Goal: Task Accomplishment & Management: Use online tool/utility

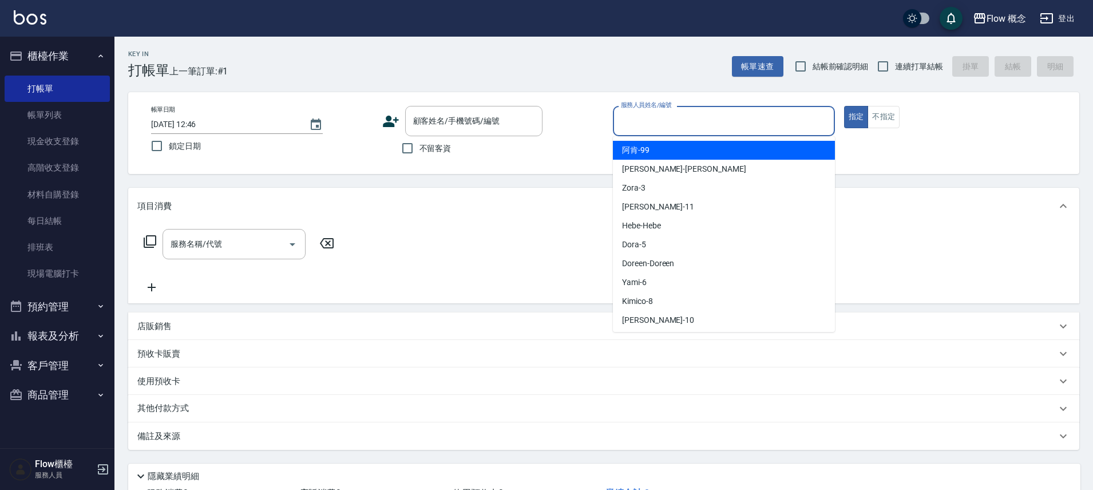
click at [696, 117] on input "服務人員姓名/編號" at bounding box center [724, 121] width 212 height 20
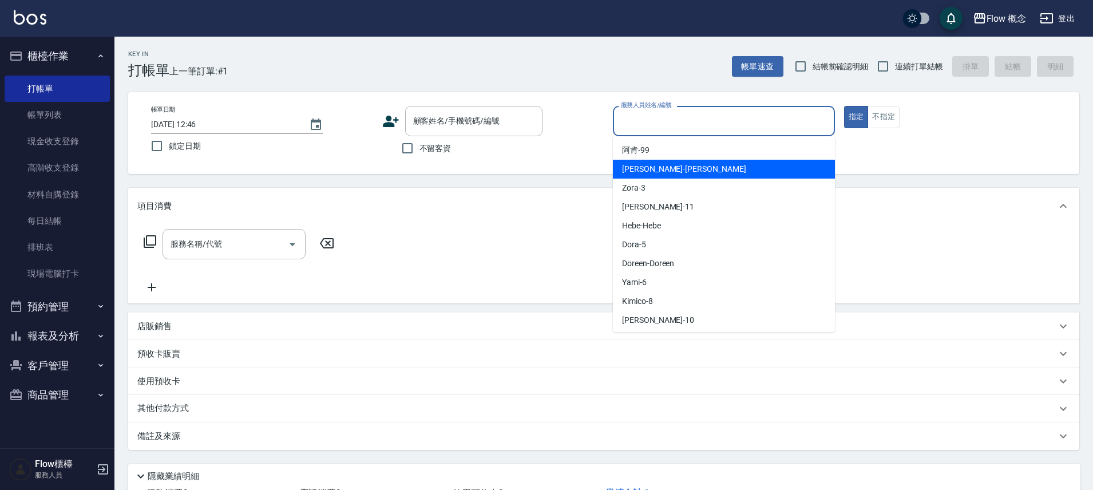
drag, startPoint x: 666, startPoint y: 161, endPoint x: 661, endPoint y: 168, distance: 8.6
click at [666, 161] on div "[PERSON_NAME] -[PERSON_NAME]" at bounding box center [724, 169] width 222 height 19
type input "[PERSON_NAME]"
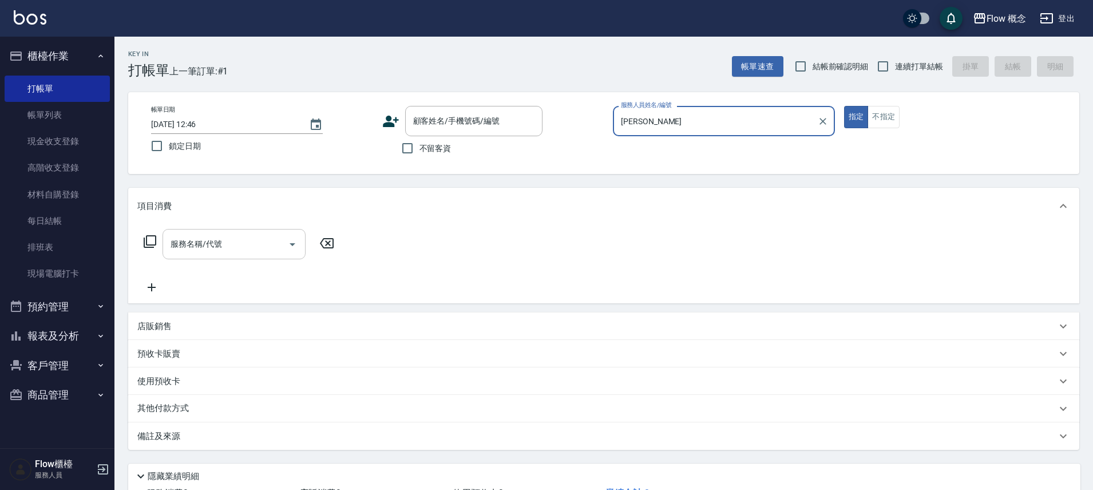
click at [263, 241] on input "服務名稱/代號" at bounding box center [226, 244] width 116 height 20
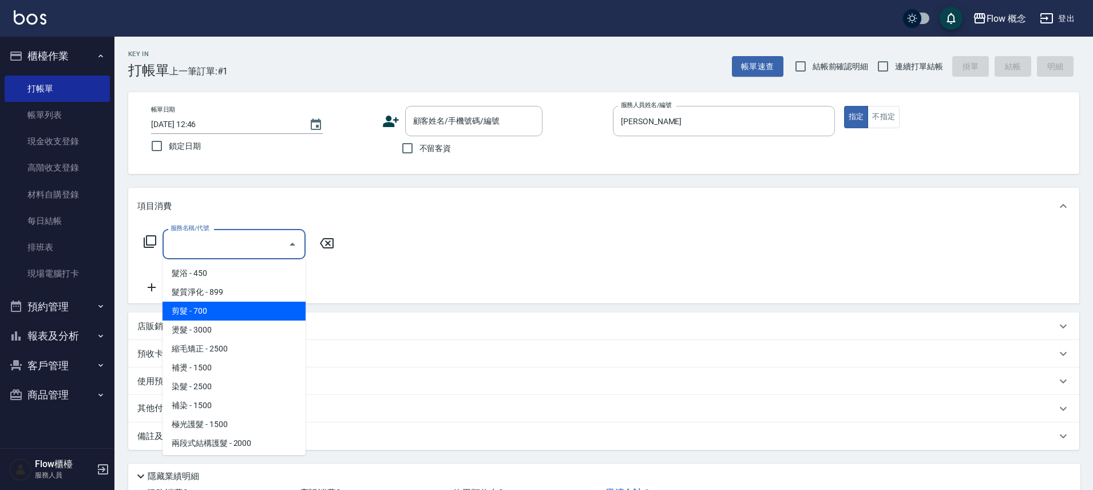
scroll to position [22, 0]
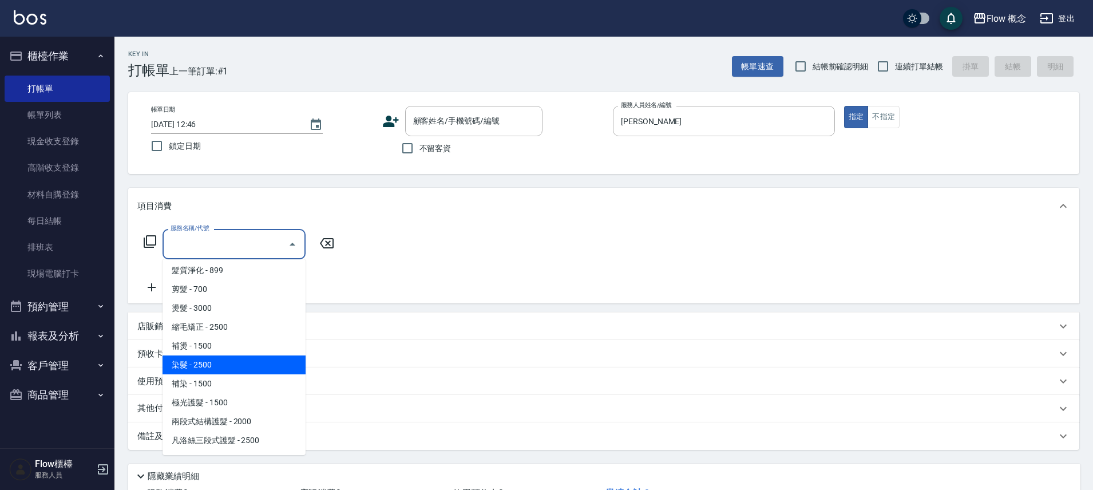
click at [208, 362] on span "染髮 - 2500" at bounding box center [233, 364] width 143 height 19
type input "染髮(401)"
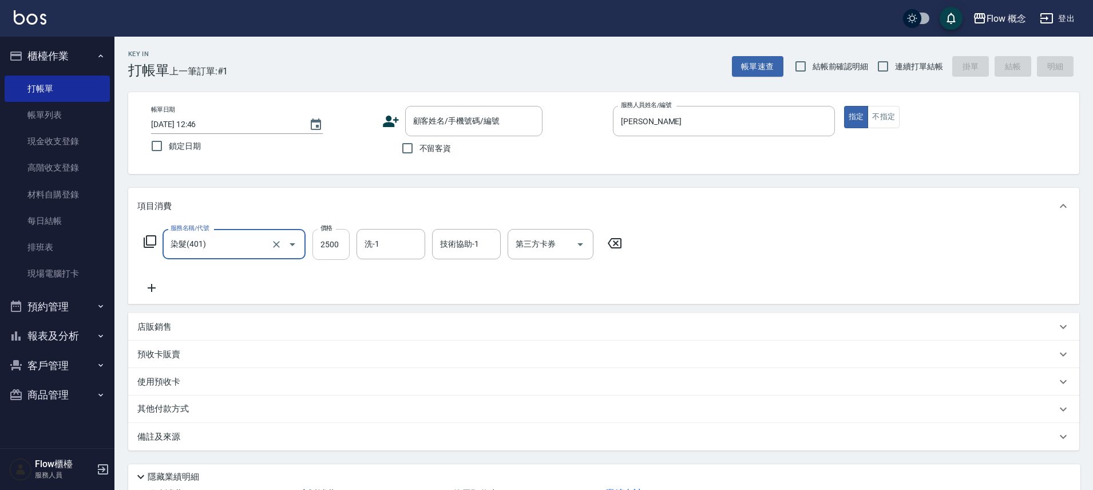
click at [327, 237] on input "2500" at bounding box center [330, 244] width 37 height 31
click at [330, 241] on input "2500" at bounding box center [330, 244] width 37 height 31
click at [334, 246] on input "2500" at bounding box center [330, 244] width 37 height 31
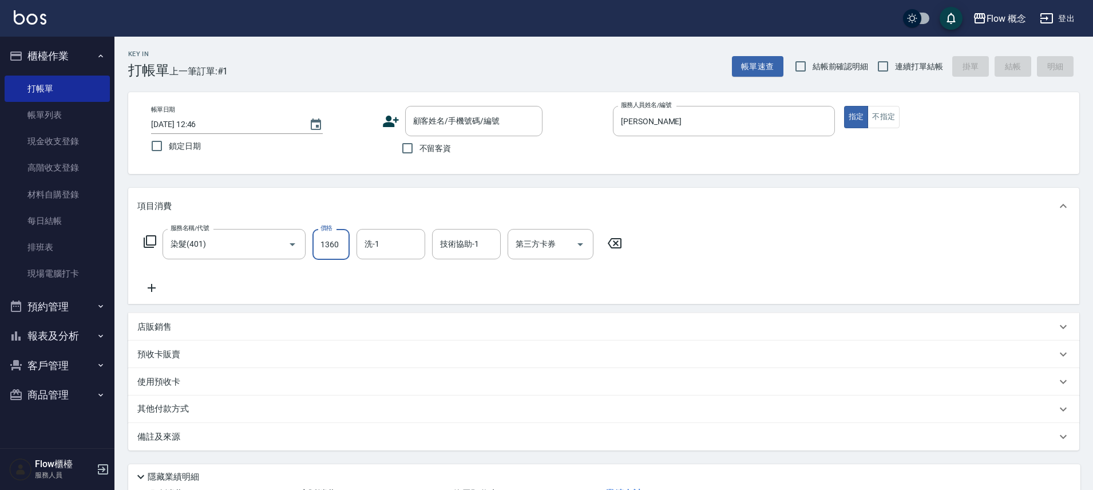
type input "1360"
click at [153, 284] on icon at bounding box center [151, 288] width 29 height 14
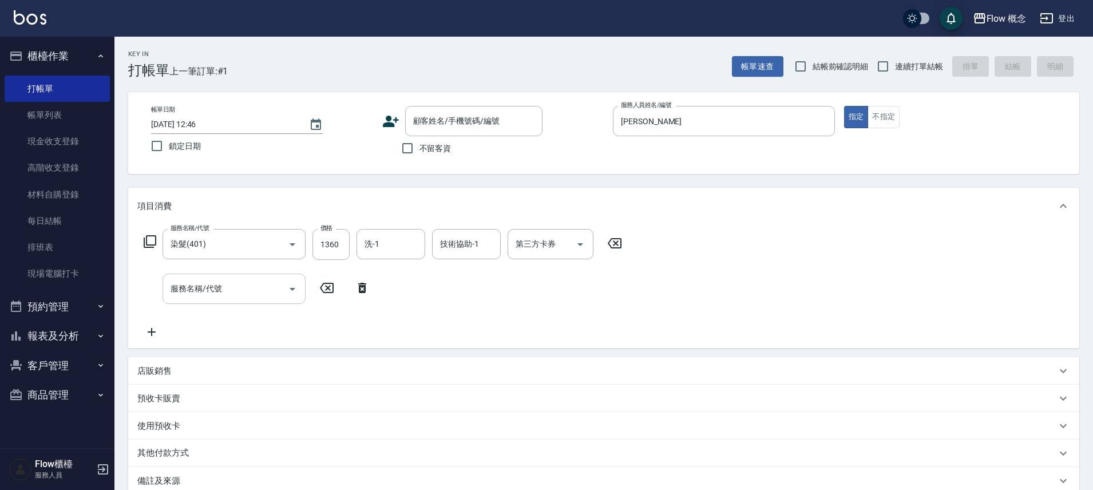
click at [191, 296] on input "服務名稱/代號" at bounding box center [226, 289] width 116 height 20
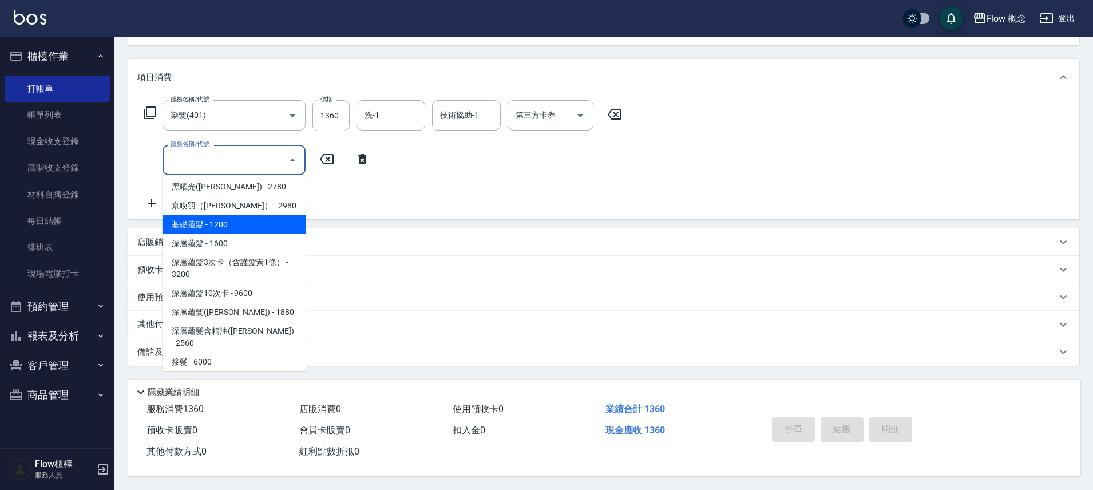
scroll to position [495, 0]
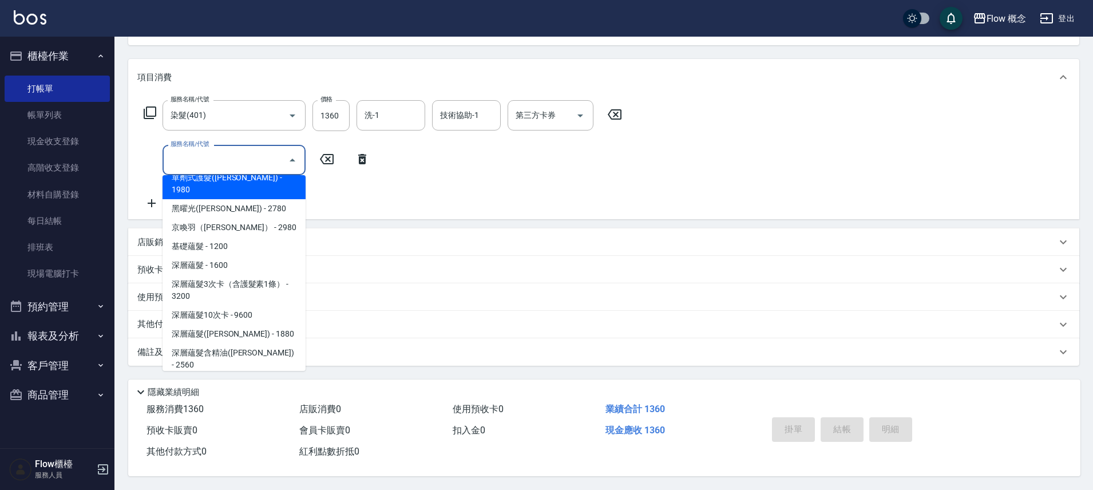
click at [248, 173] on span "單劑式護髮([PERSON_NAME]) - 1980" at bounding box center [233, 183] width 143 height 31
type input "單劑式護髮([PERSON_NAME])(519)"
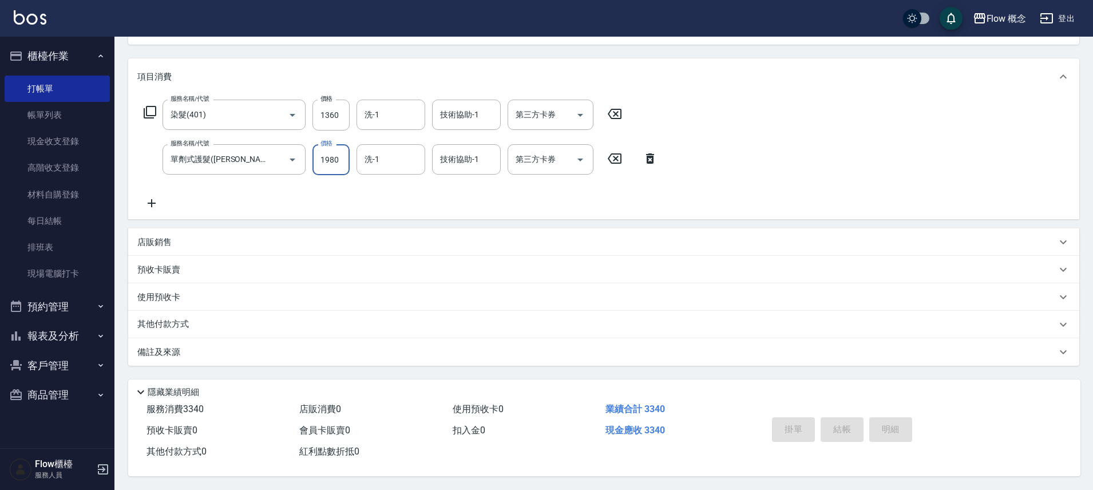
click at [341, 158] on input "1980" at bounding box center [330, 159] width 37 height 31
type input "1900"
click at [193, 350] on div "備註及來源" at bounding box center [596, 352] width 919 height 12
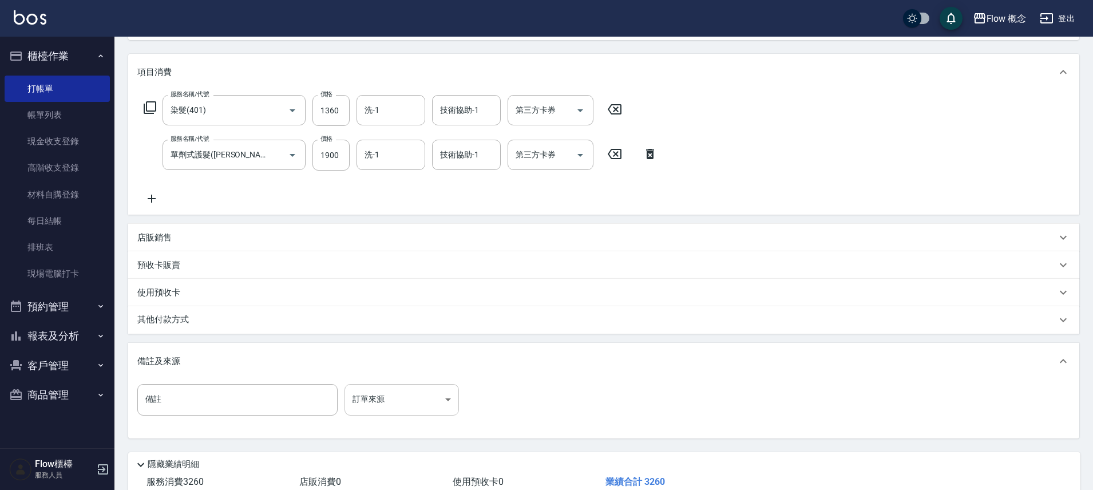
click at [359, 386] on body "Flow 概念 登出 櫃檯作業 打帳單 帳單列表 現金收支登錄 高階收支登錄 材料自購登錄 每日結帳 排班表 現場電腦打卡 預約管理 預約管理 單日預約紀錄 …" at bounding box center [546, 214] width 1093 height 696
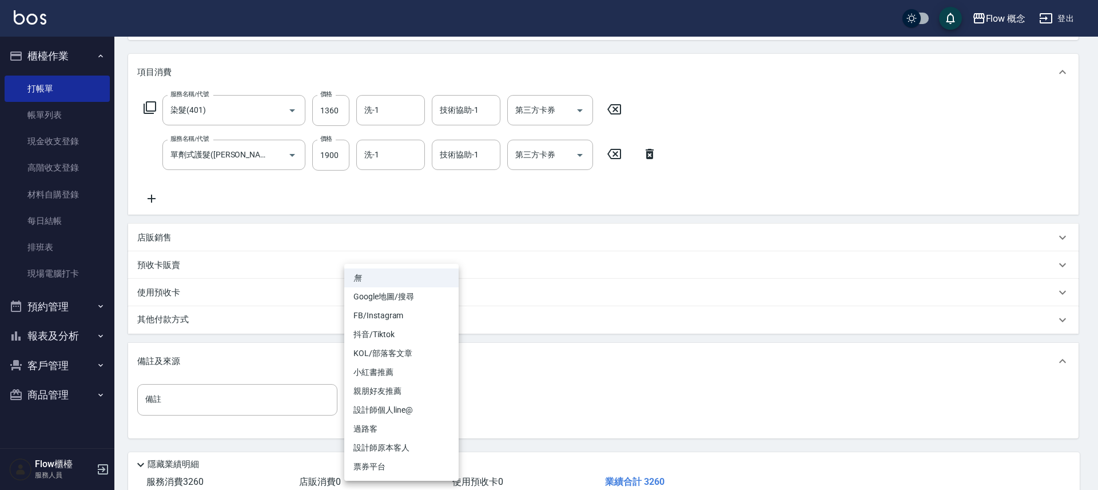
drag, startPoint x: 377, startPoint y: 446, endPoint x: 369, endPoint y: 442, distance: 9.2
click at [378, 447] on li "設計師原本客人" at bounding box center [401, 447] width 114 height 19
type input "設計師原本客人"
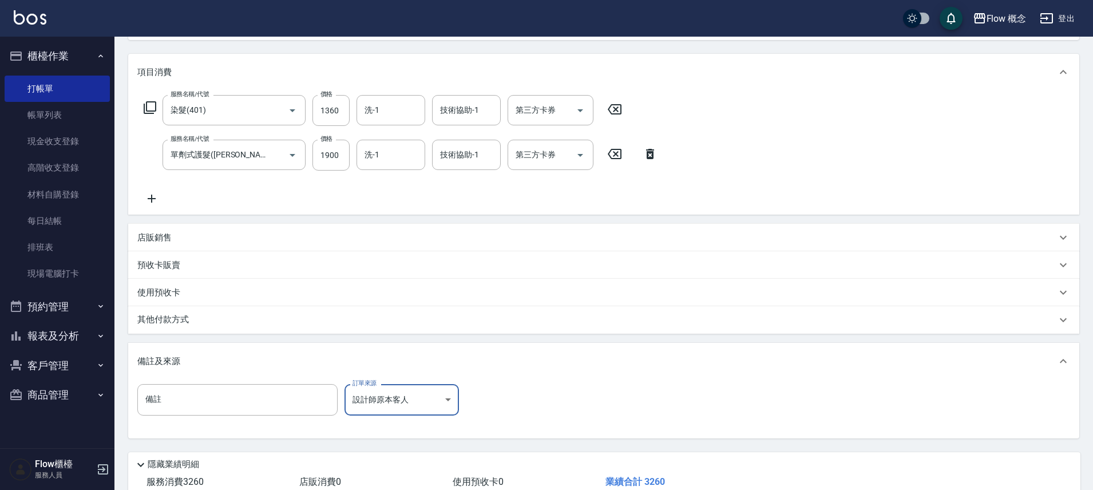
click at [231, 318] on div "其他付款方式" at bounding box center [596, 320] width 919 height 13
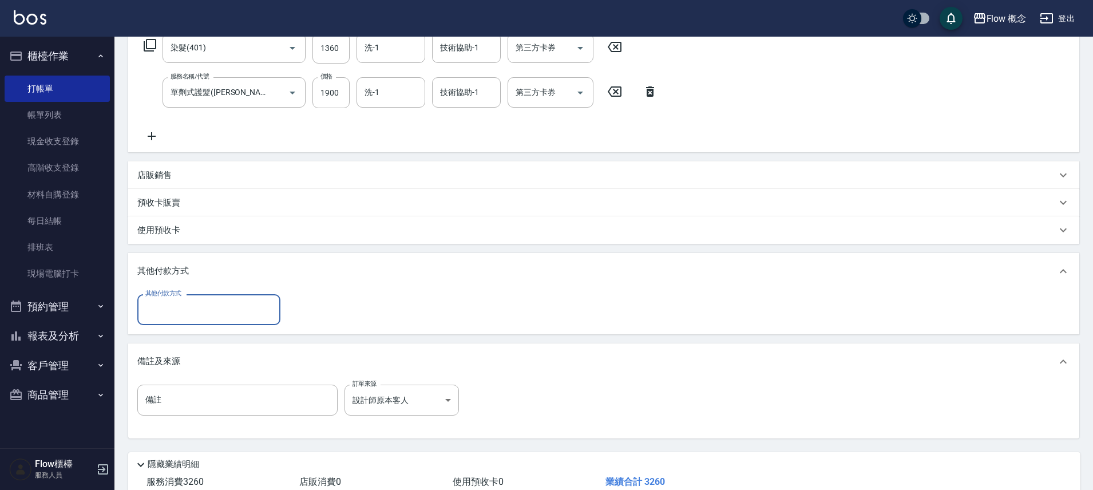
scroll to position [129, 0]
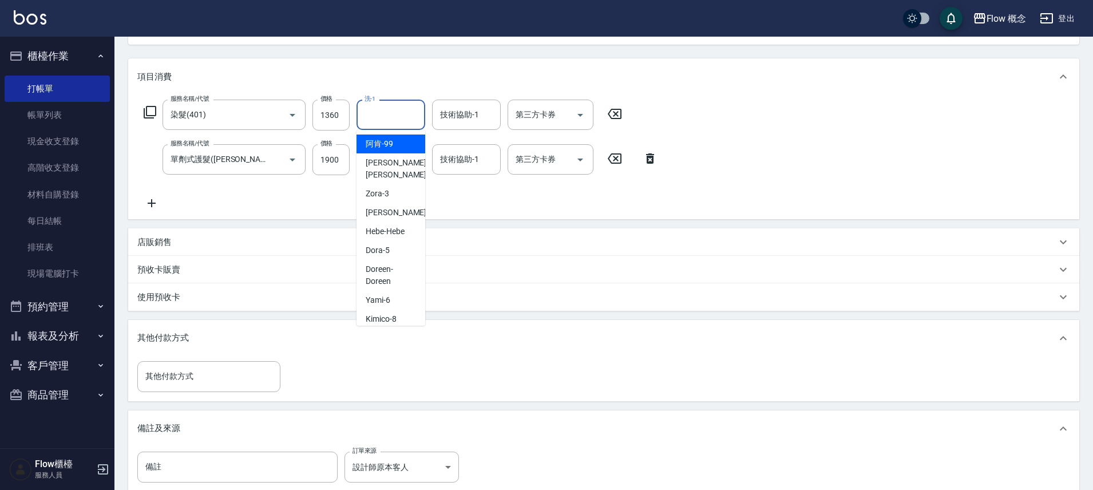
click at [396, 108] on input "洗-1" at bounding box center [391, 115] width 58 height 20
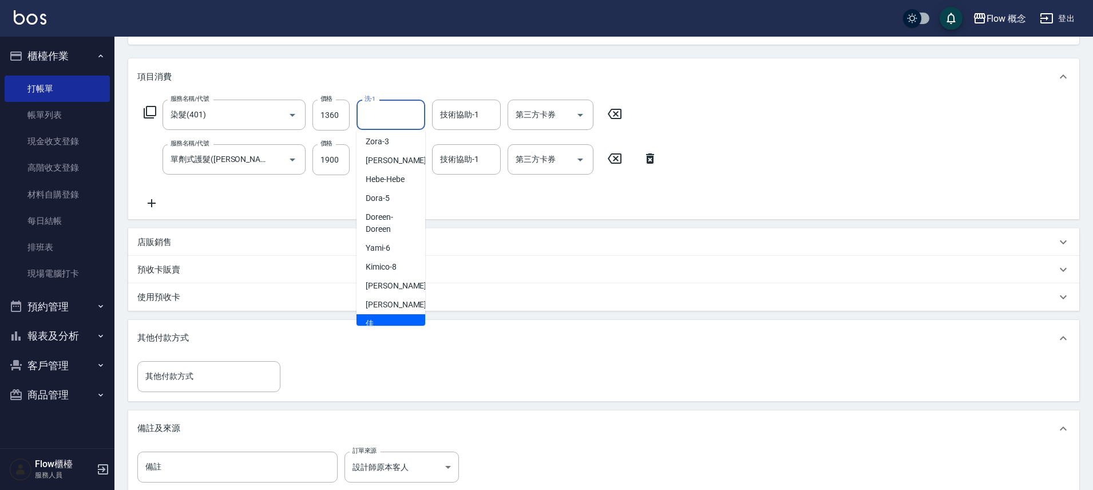
click at [380, 314] on div "佳[PERSON_NAME] -17" at bounding box center [390, 329] width 69 height 31
type input "佳[PERSON_NAME]-17"
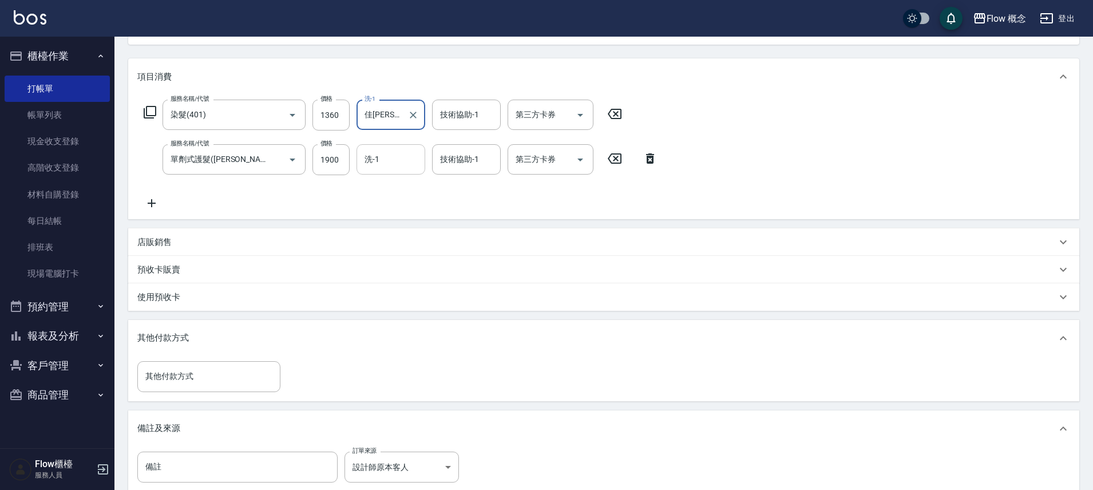
click at [413, 149] on input "洗-1" at bounding box center [391, 159] width 58 height 20
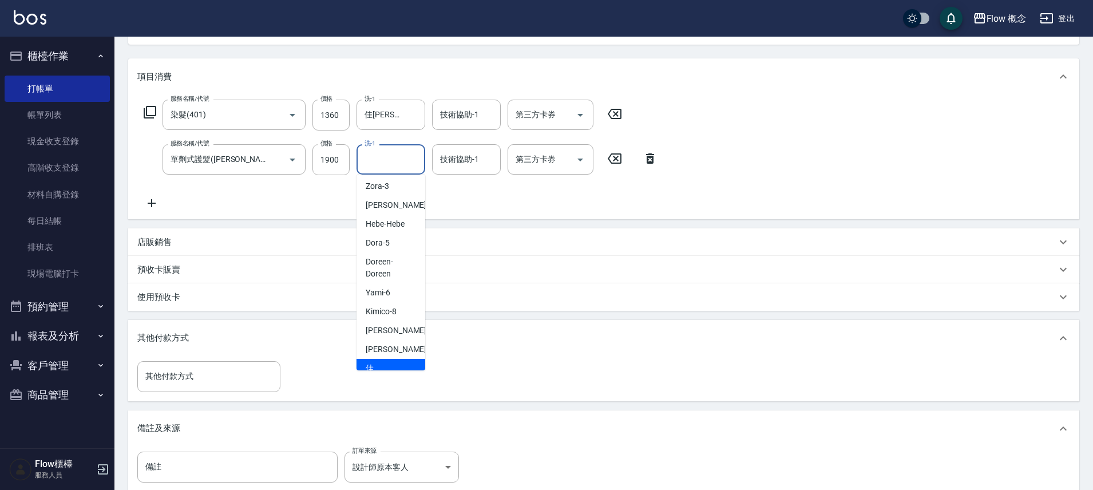
click at [392, 359] on div "佳[PERSON_NAME] -17" at bounding box center [390, 374] width 69 height 31
type input "佳[PERSON_NAME]-17"
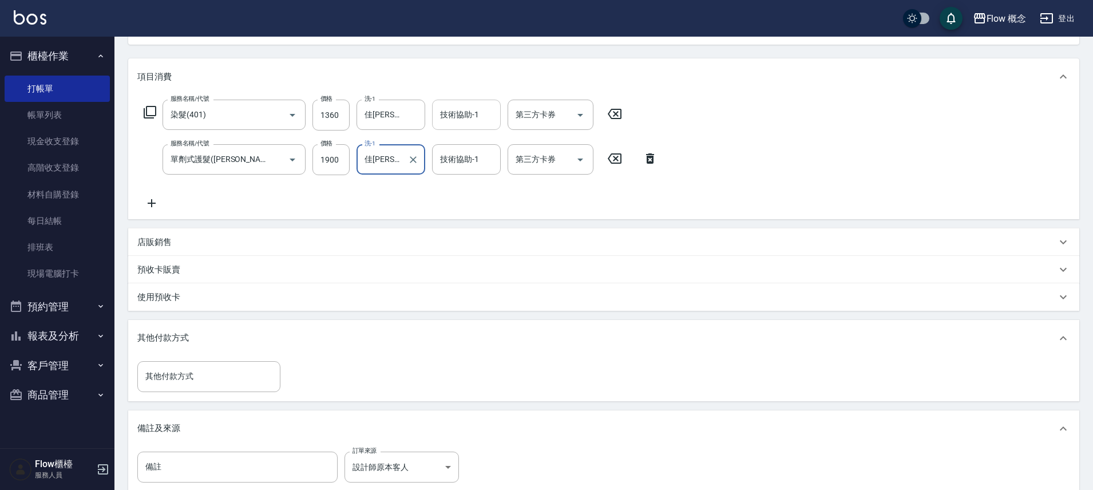
click at [445, 120] on input "技術協助-1" at bounding box center [466, 115] width 58 height 20
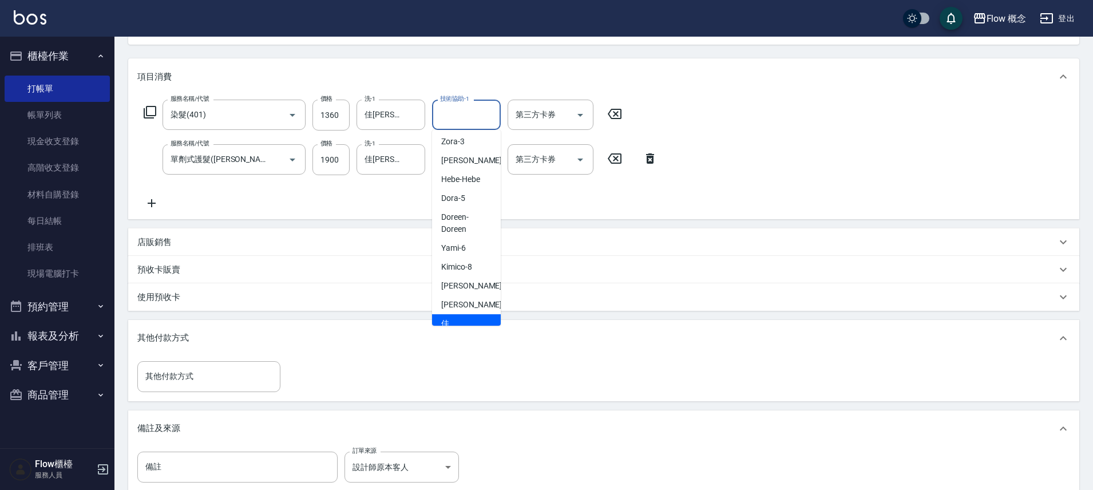
click at [463, 318] on span "佳[PERSON_NAME] -17" at bounding box center [477, 330] width 72 height 24
type input "佳[PERSON_NAME]-17"
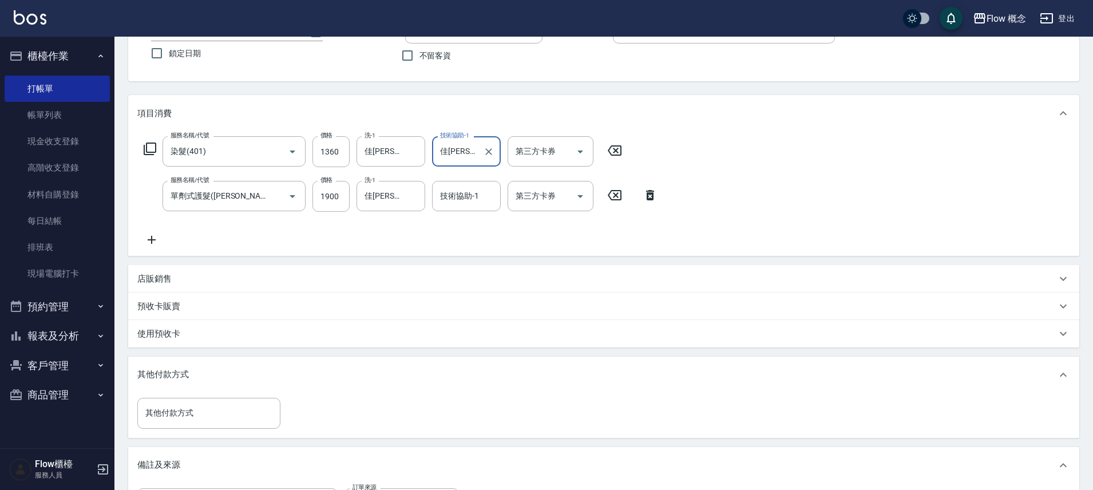
scroll to position [26, 0]
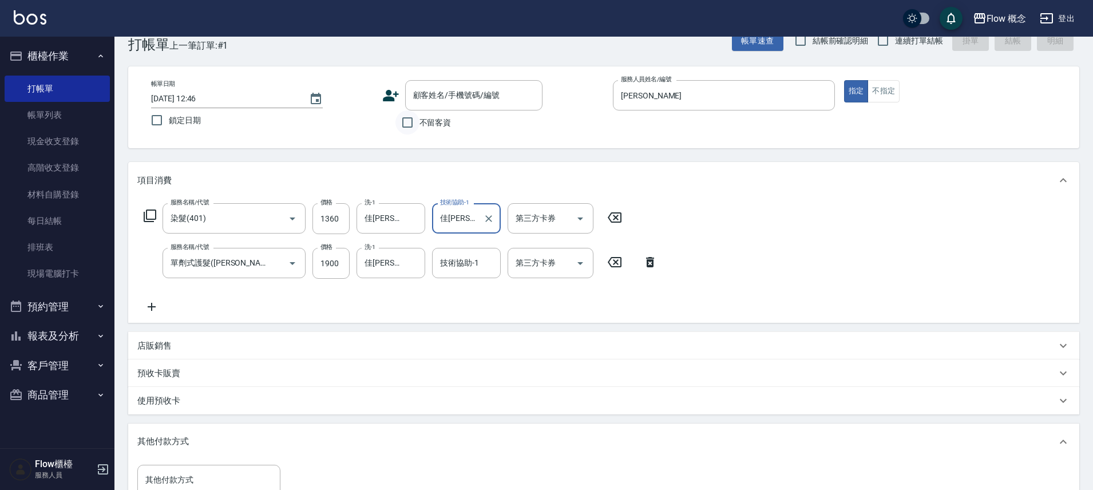
click at [414, 122] on input "不留客資" at bounding box center [407, 122] width 24 height 24
checkbox input "true"
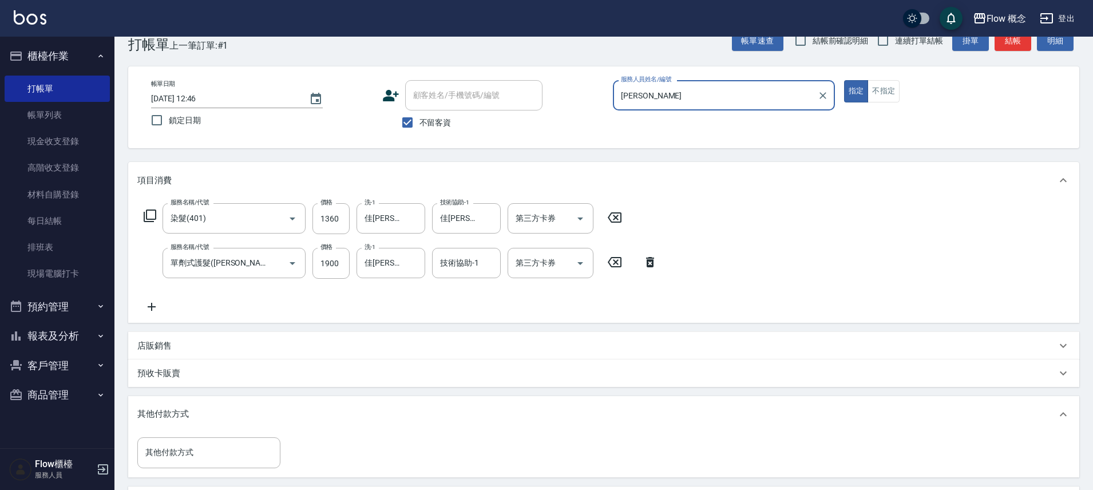
scroll to position [247, 0]
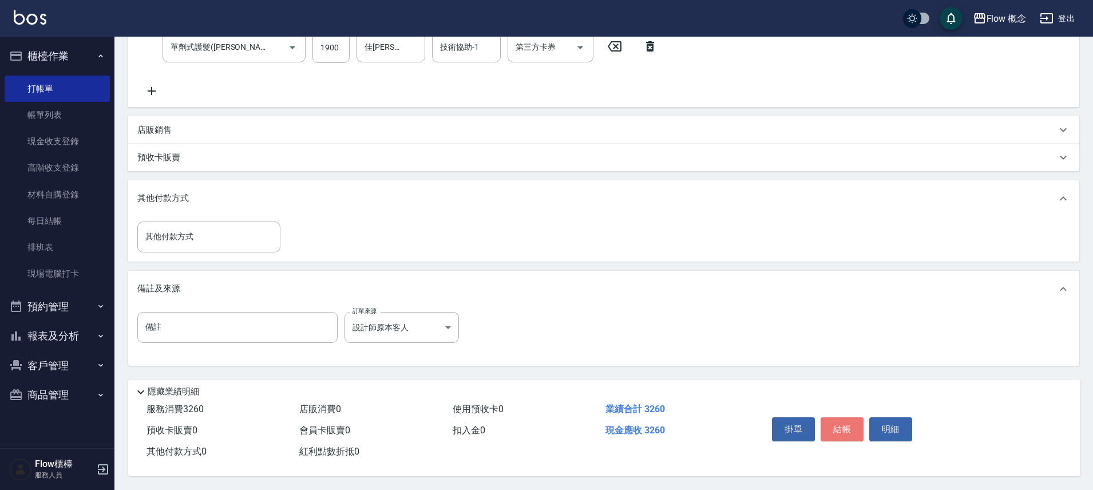
click at [836, 417] on button "結帳" at bounding box center [841, 429] width 43 height 24
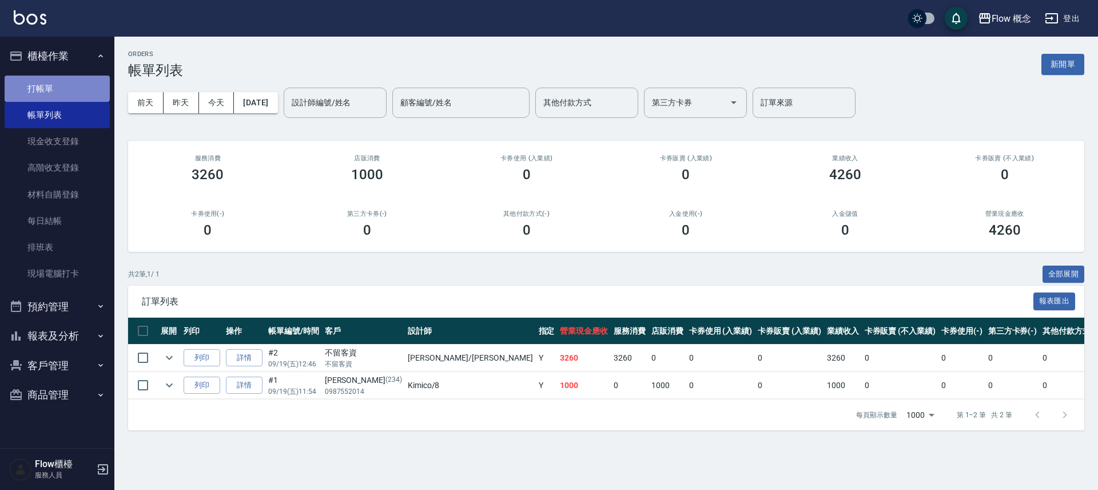
click at [68, 82] on link "打帳單" at bounding box center [57, 89] width 105 height 26
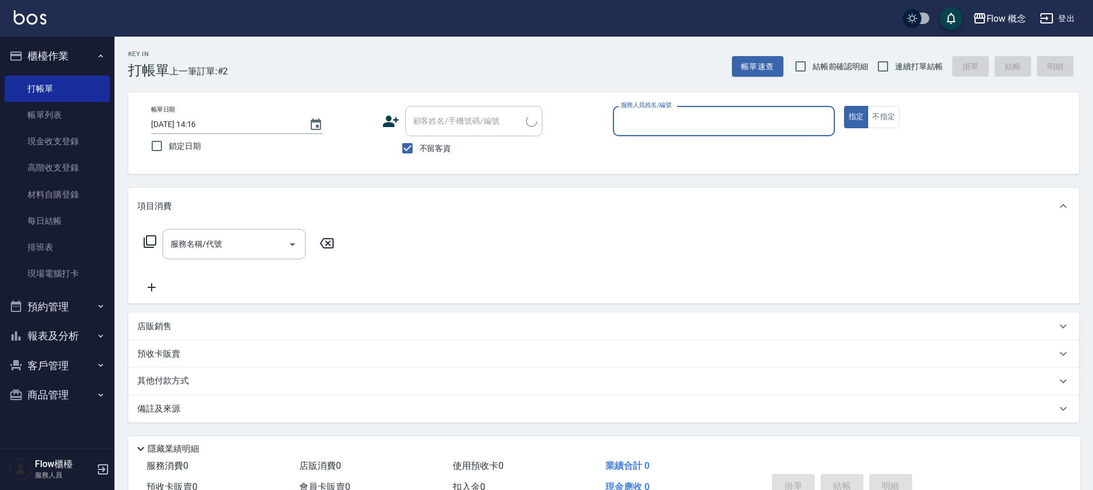
click at [707, 116] on input "服務人員姓名/編號" at bounding box center [724, 121] width 212 height 20
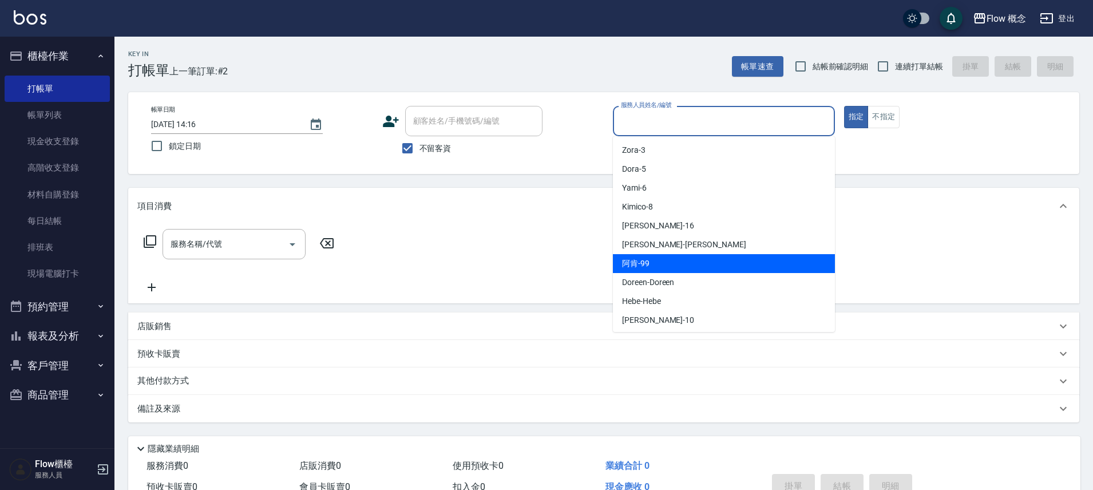
scroll to position [2, 0]
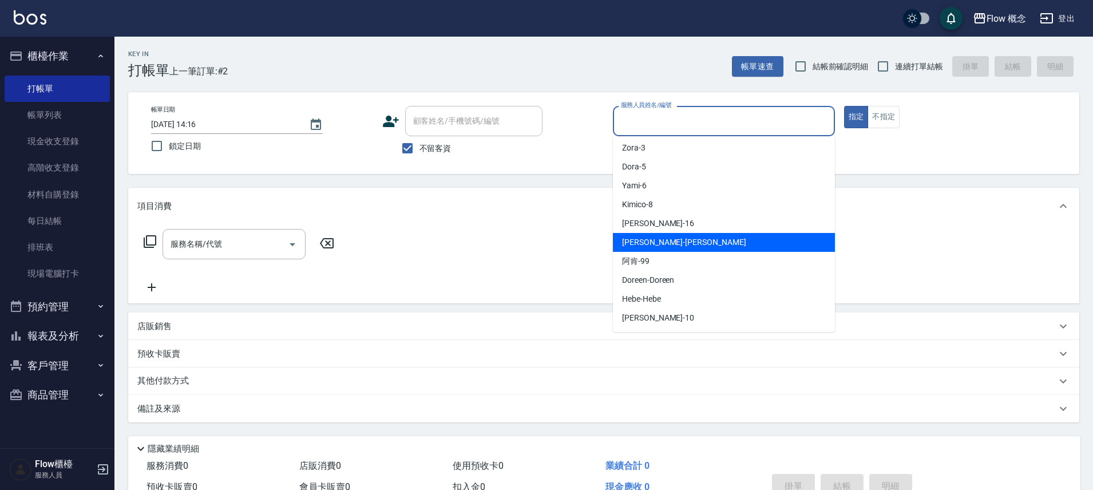
drag, startPoint x: 675, startPoint y: 242, endPoint x: 645, endPoint y: 236, distance: 30.3
click at [675, 242] on div "[PERSON_NAME] -[PERSON_NAME]" at bounding box center [724, 242] width 222 height 19
type input "[PERSON_NAME]"
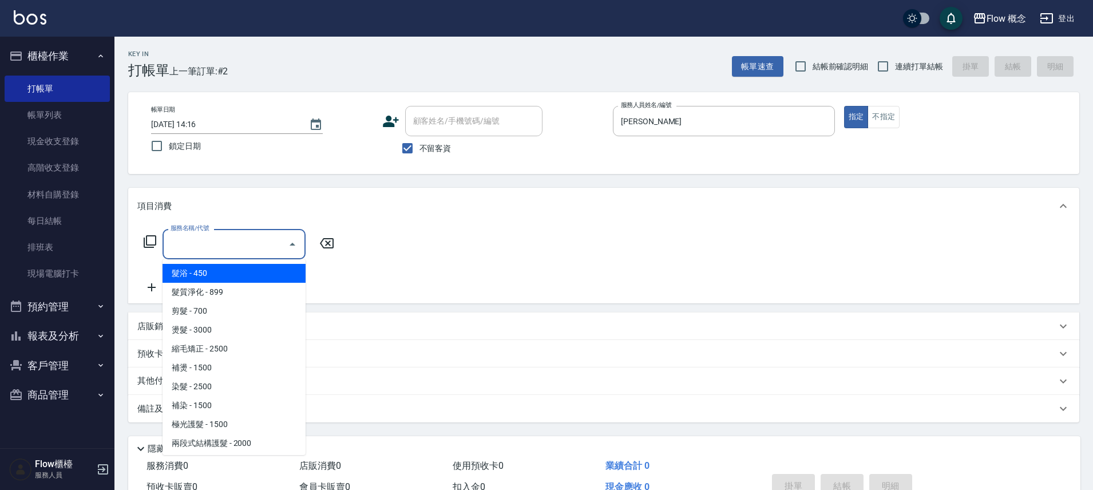
click at [250, 244] on input "服務名稱/代號" at bounding box center [226, 244] width 116 height 20
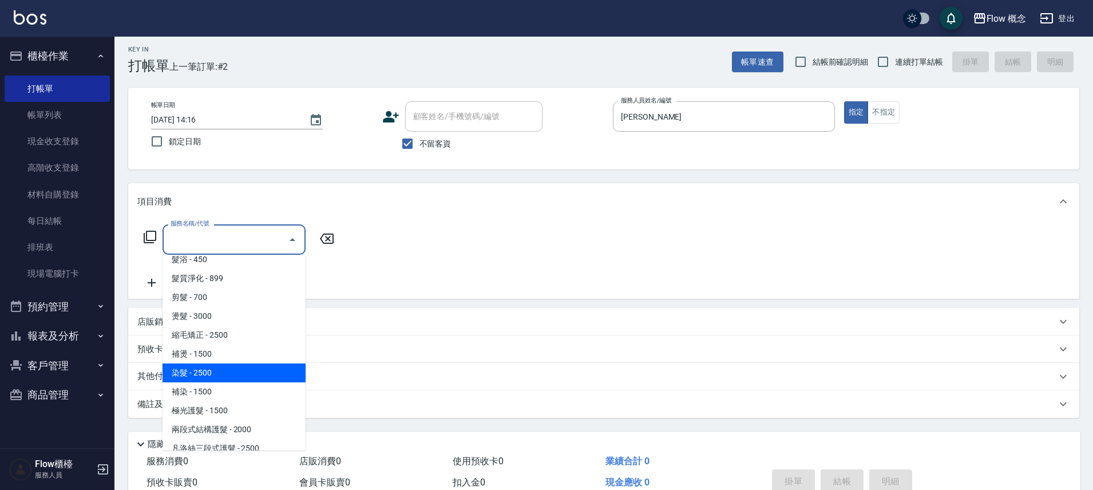
scroll to position [18, 0]
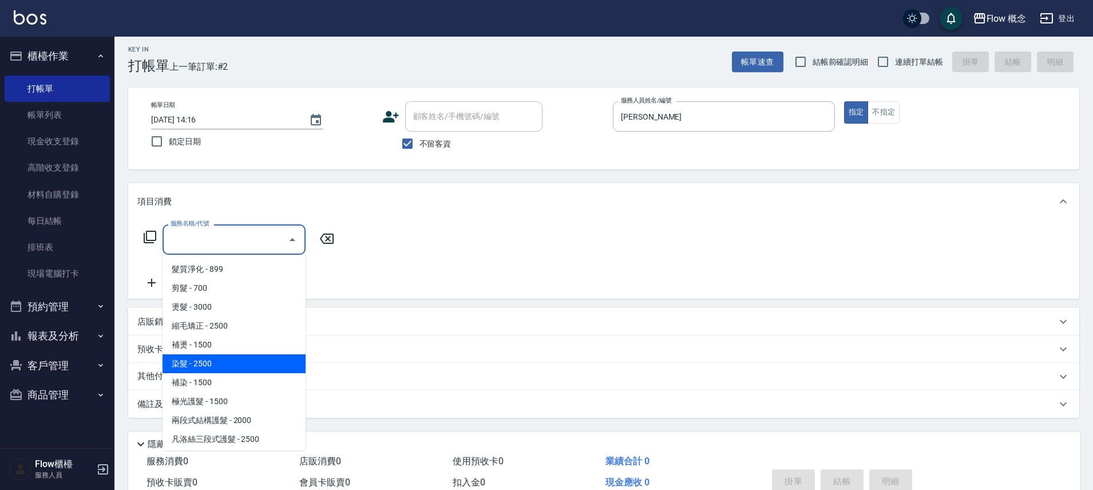
click at [221, 369] on span "染髮 - 2500" at bounding box center [233, 363] width 143 height 19
type input "染髮(401)"
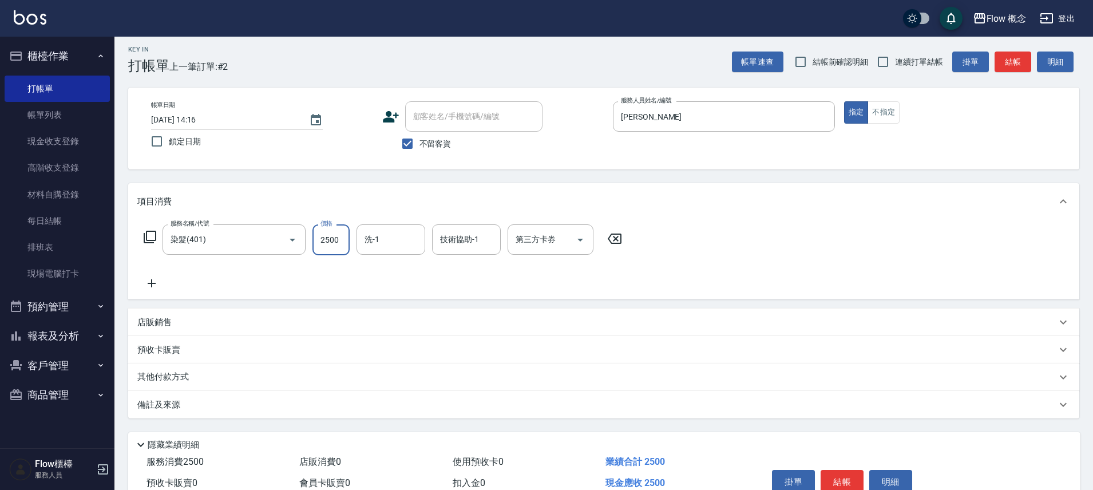
click at [333, 245] on input "2500" at bounding box center [330, 239] width 37 height 31
type input "1390"
click at [388, 230] on input "洗-1" at bounding box center [391, 239] width 58 height 20
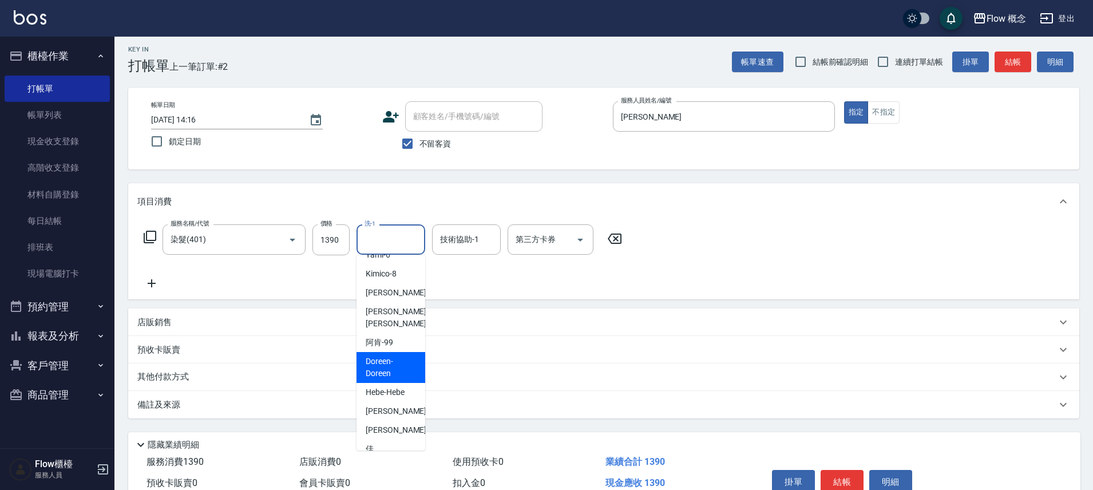
scroll to position [52, 0]
click at [382, 442] on span "佳[PERSON_NAME] -17" at bounding box center [402, 454] width 72 height 24
type input "佳[PERSON_NAME]-17"
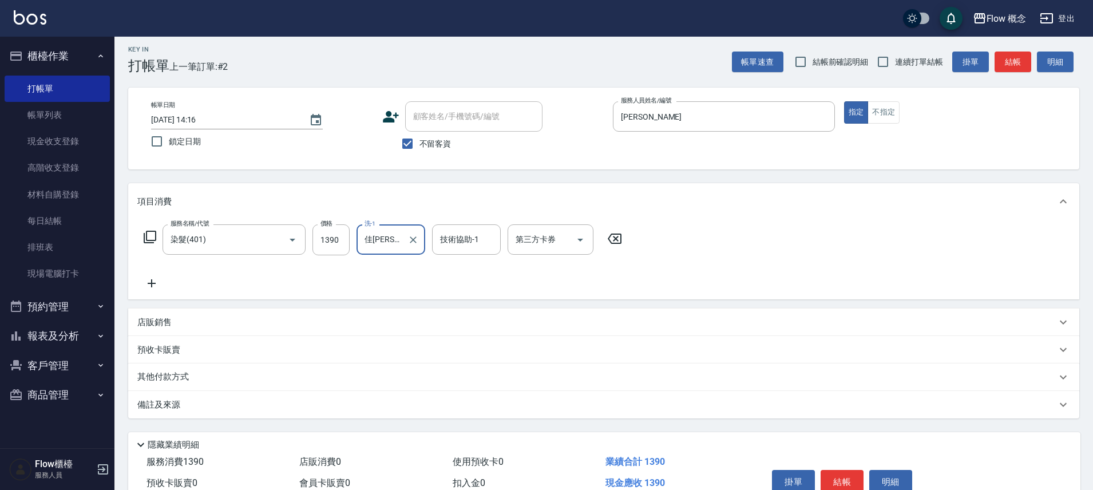
click at [158, 285] on icon at bounding box center [151, 283] width 29 height 14
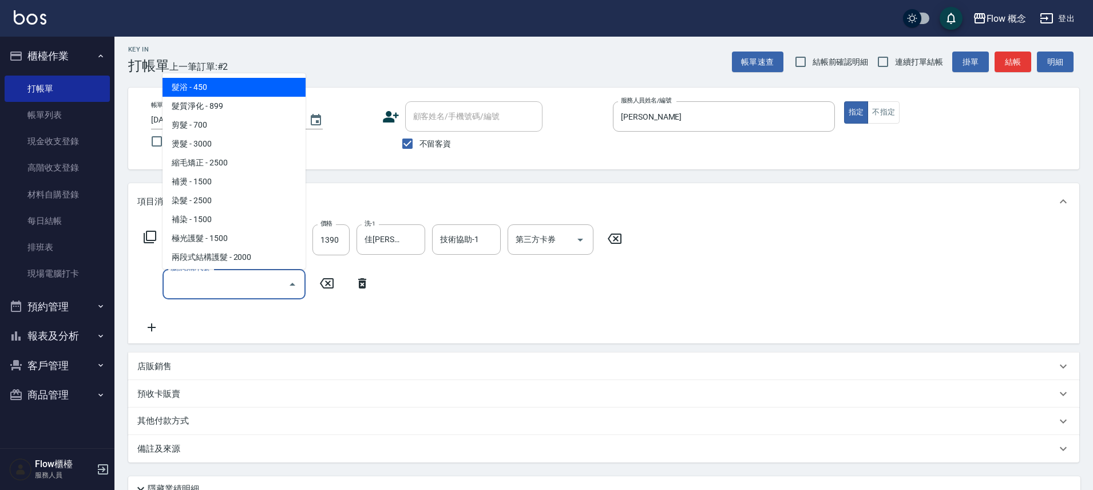
click at [199, 285] on input "服務名稱/代號" at bounding box center [226, 284] width 116 height 20
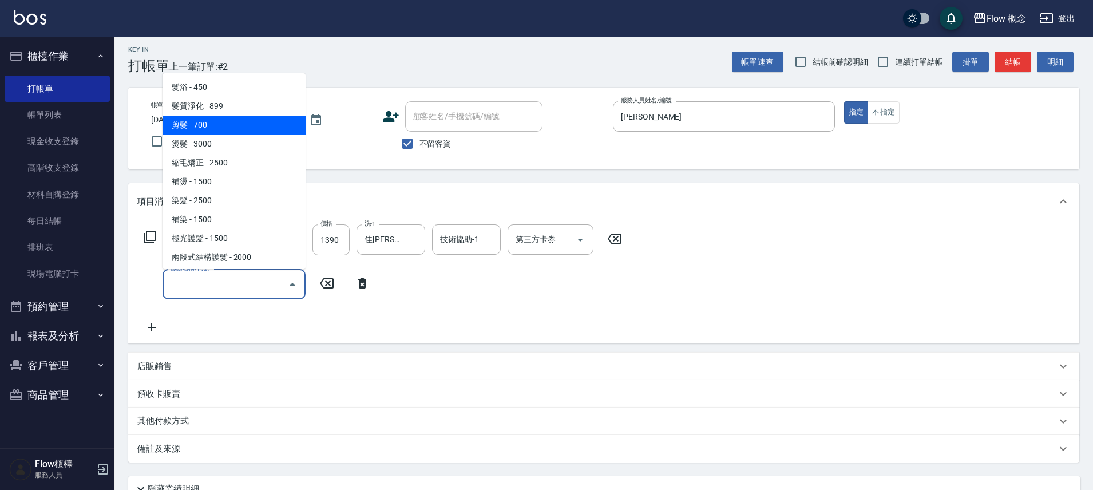
drag, startPoint x: 216, startPoint y: 128, endPoint x: 242, endPoint y: 145, distance: 31.1
click at [216, 128] on span "剪髮 - 700" at bounding box center [233, 125] width 143 height 19
type input "剪髮(201)"
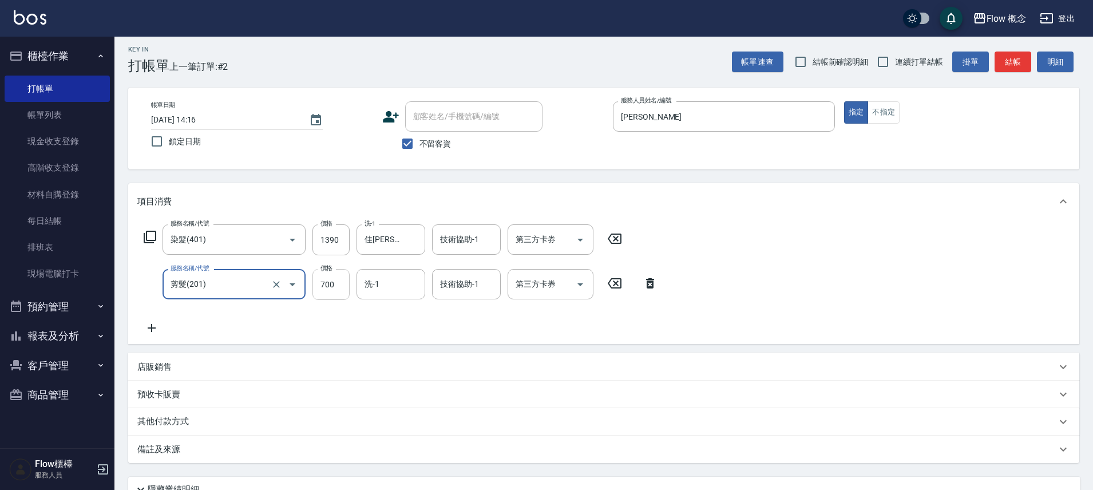
click at [346, 280] on input "700" at bounding box center [330, 284] width 37 height 31
type input "980"
click at [161, 323] on icon at bounding box center [151, 328] width 29 height 14
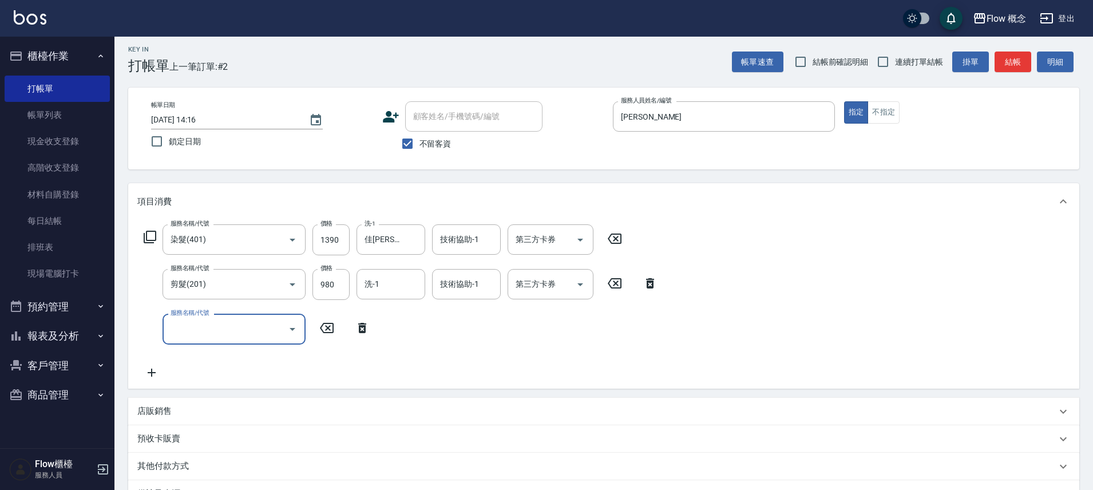
click at [181, 334] on input "服務名稱/代號" at bounding box center [226, 329] width 116 height 20
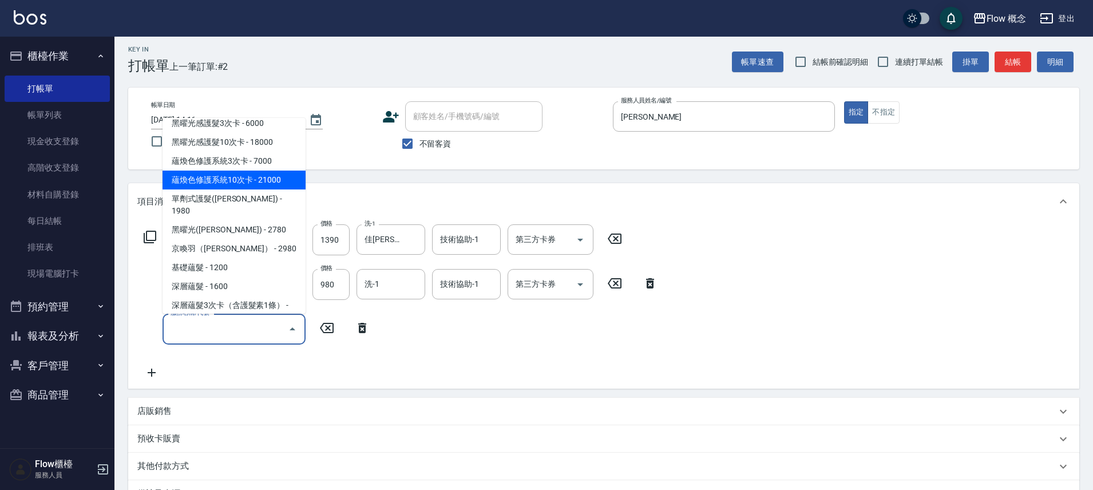
scroll to position [432, 0]
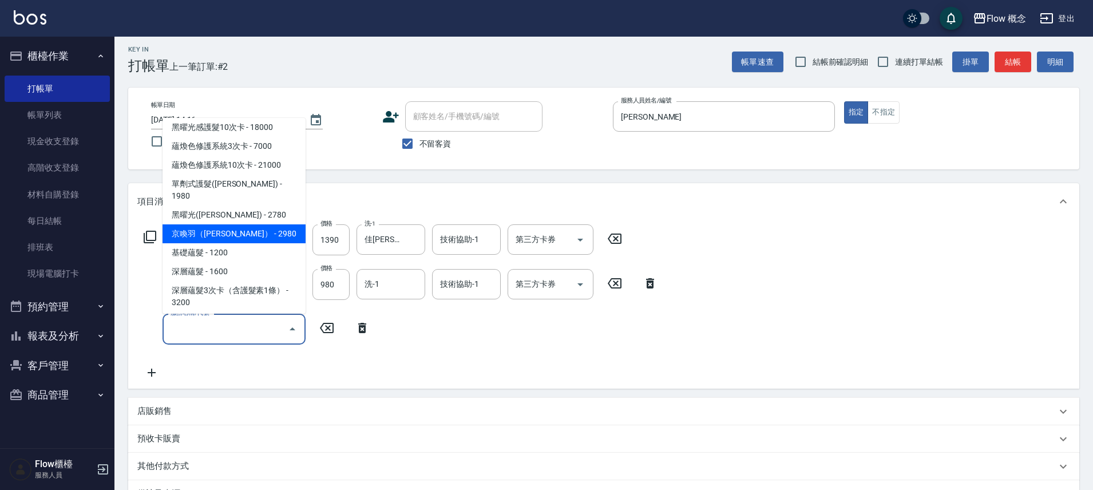
click at [216, 224] on span "京喚羽（[PERSON_NAME]） - 2980" at bounding box center [233, 233] width 143 height 19
type input "京喚羽（[PERSON_NAME]）(521)"
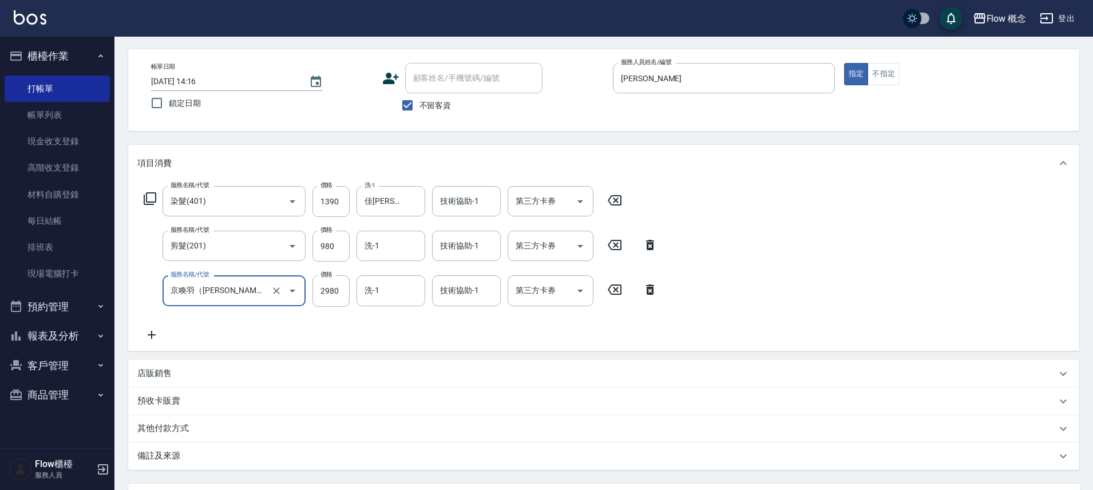
scroll to position [118, 0]
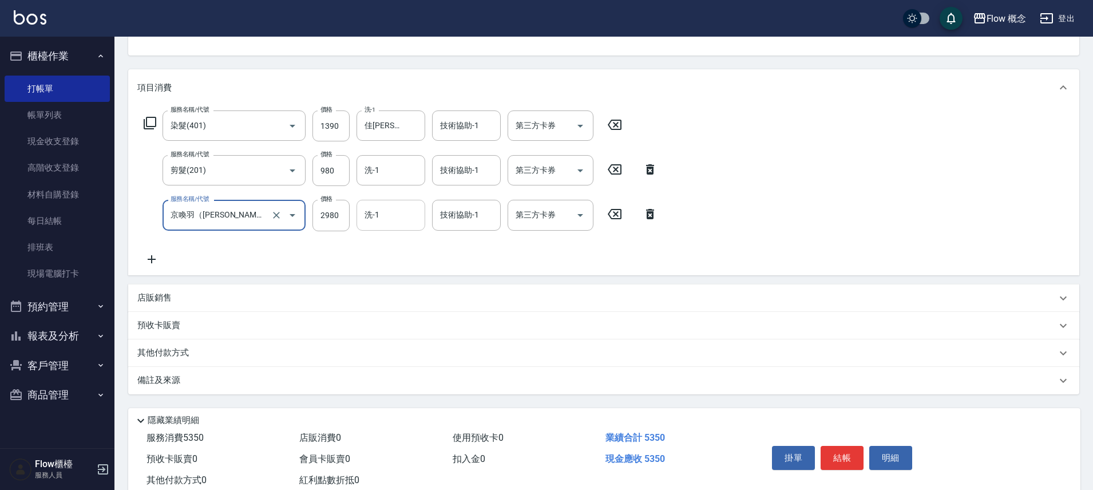
click at [387, 211] on input "洗-1" at bounding box center [391, 215] width 58 height 20
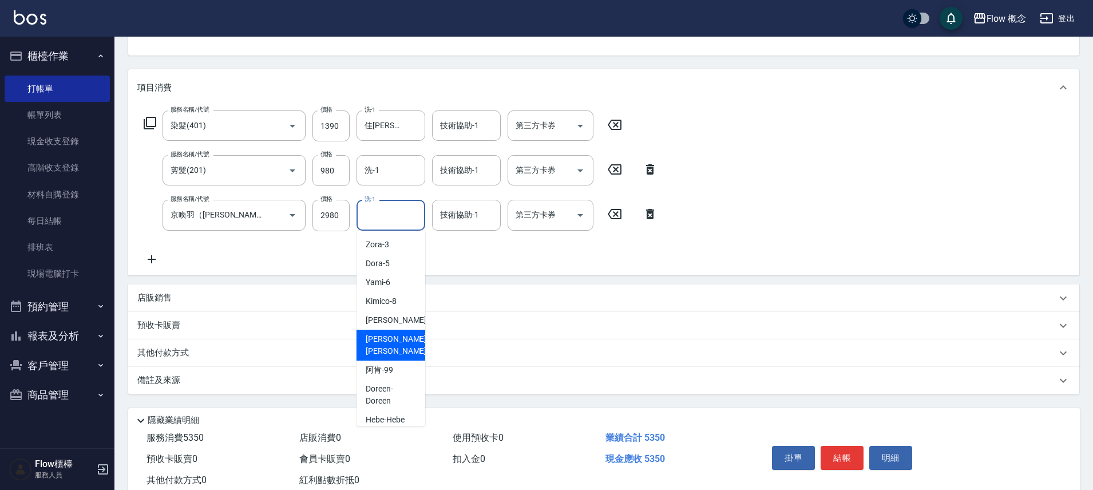
click at [375, 339] on span "[PERSON_NAME] -[PERSON_NAME]" at bounding box center [397, 345] width 63 height 24
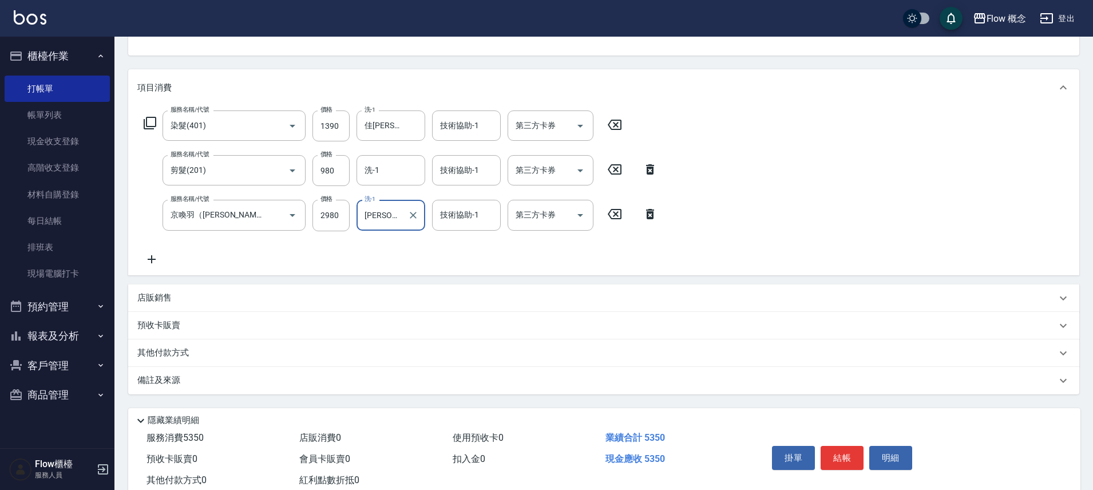
click at [390, 218] on input "[PERSON_NAME]" at bounding box center [382, 215] width 41 height 20
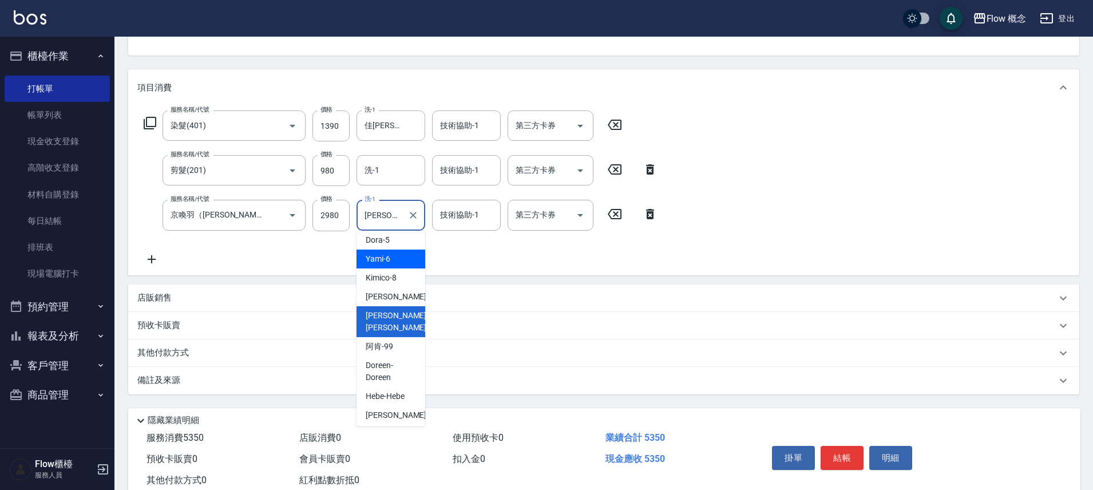
scroll to position [52, 0]
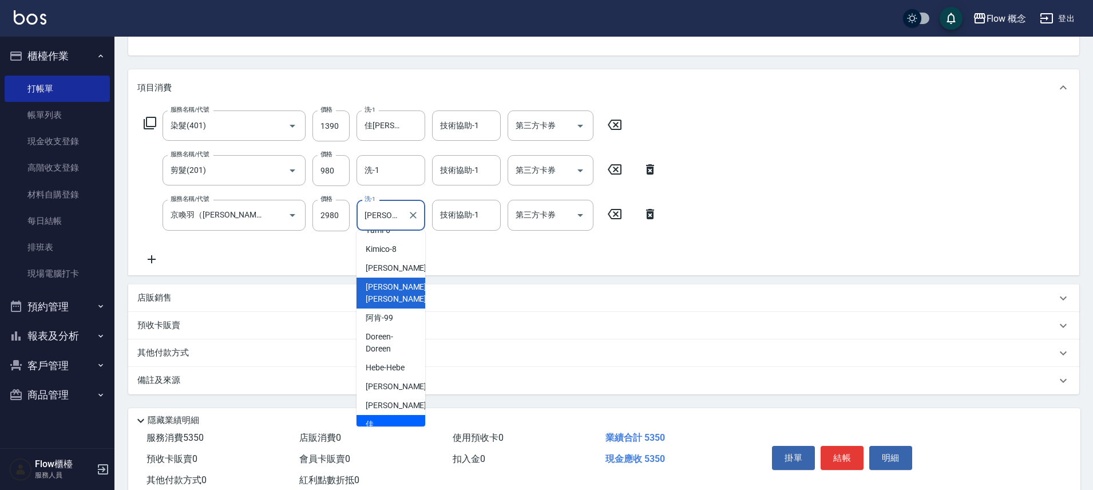
click at [391, 415] on div "佳[PERSON_NAME] -17" at bounding box center [390, 430] width 69 height 31
type input "佳[PERSON_NAME]-17"
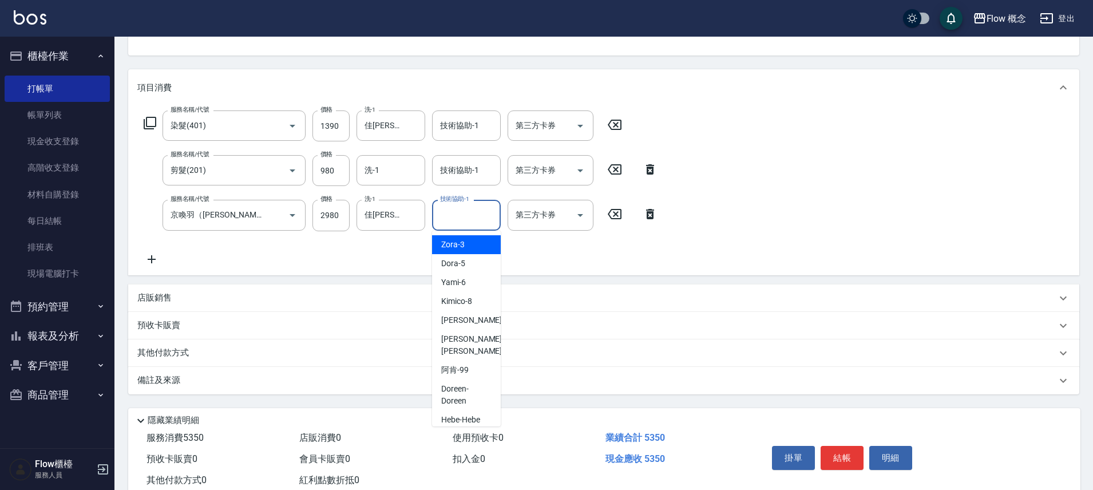
click at [453, 209] on div "技術協助-1 技術協助-1" at bounding box center [466, 215] width 69 height 30
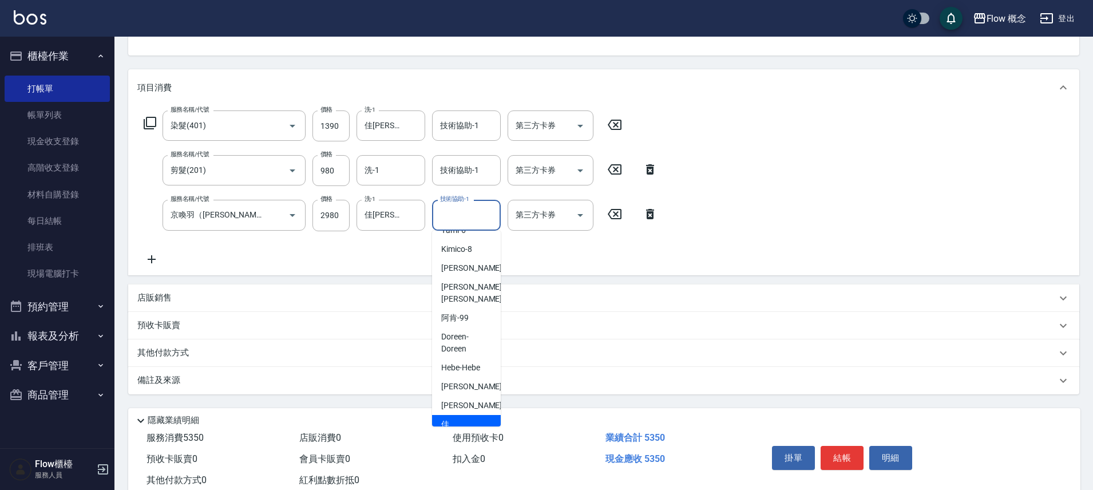
click at [461, 418] on span "佳[PERSON_NAME] -17" at bounding box center [477, 430] width 72 height 24
type input "佳[PERSON_NAME]-17"
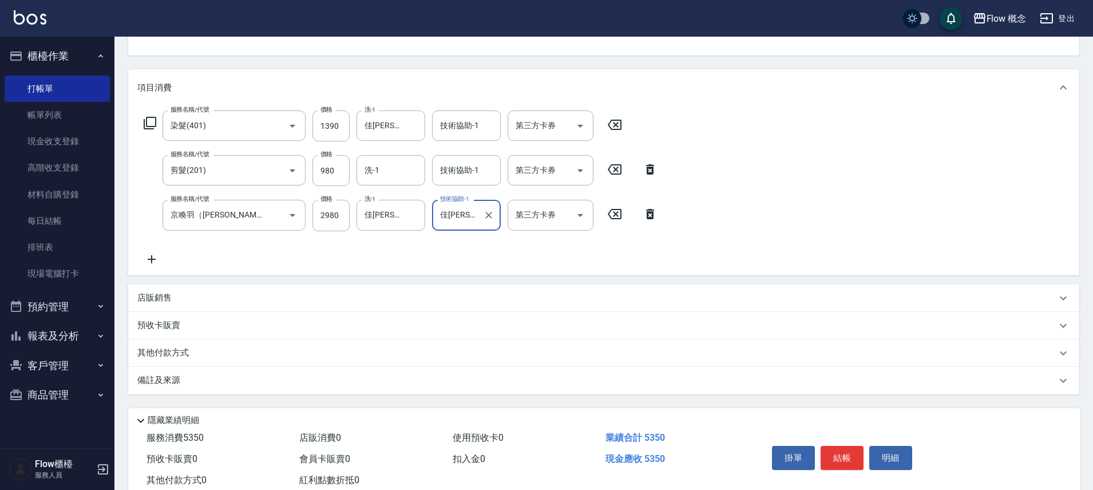
click at [285, 382] on div "備註及來源" at bounding box center [596, 380] width 919 height 12
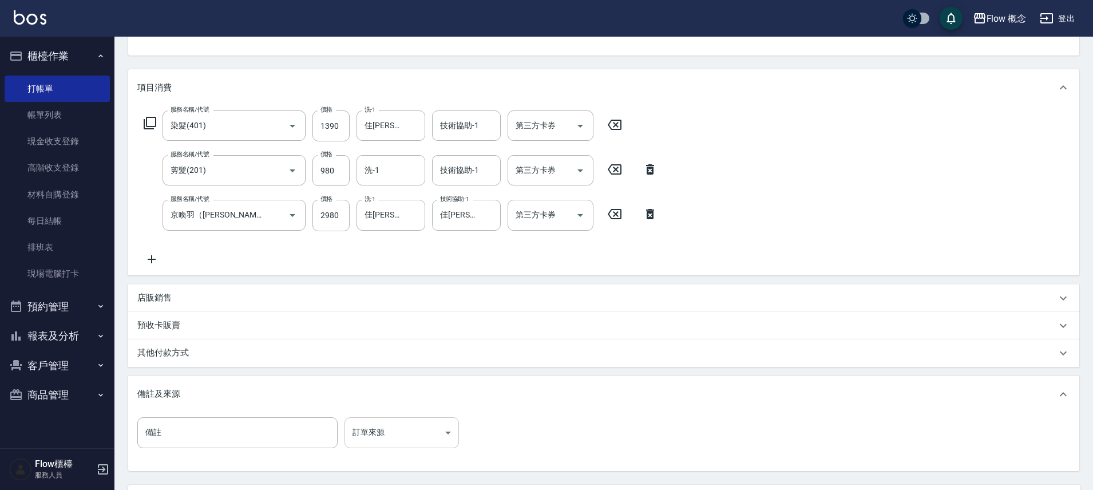
click at [358, 423] on body "Flow 概念 登出 櫃檯作業 打帳單 帳單列表 現金收支登錄 高階收支登錄 材料自購登錄 每日結帳 排班表 現場電腦打卡 預約管理 預約管理 單日預約紀錄 …" at bounding box center [546, 238] width 1093 height 713
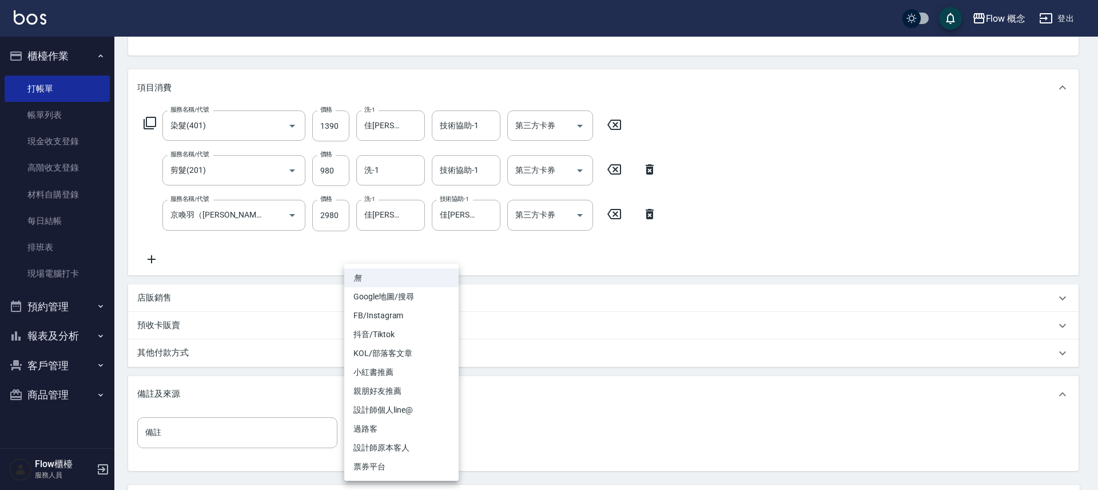
click at [376, 321] on li "FB/Instagram" at bounding box center [401, 315] width 114 height 19
type input "FB/Instagram"
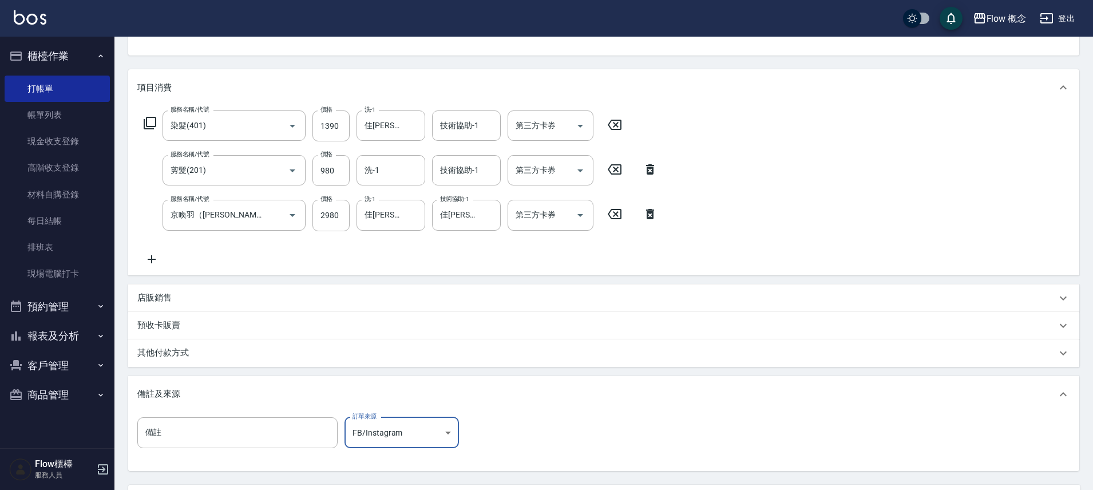
click at [237, 374] on div "項目消費 服務名稱/代號 染髮(401) 服務名稱/代號 價格 1390 價格 洗-1 佳蒨-17 洗-1 技術協助-1 技術協助-1 第三方卡券 第三方卡券…" at bounding box center [603, 270] width 951 height 402
click at [253, 355] on div "其他付款方式" at bounding box center [596, 353] width 919 height 13
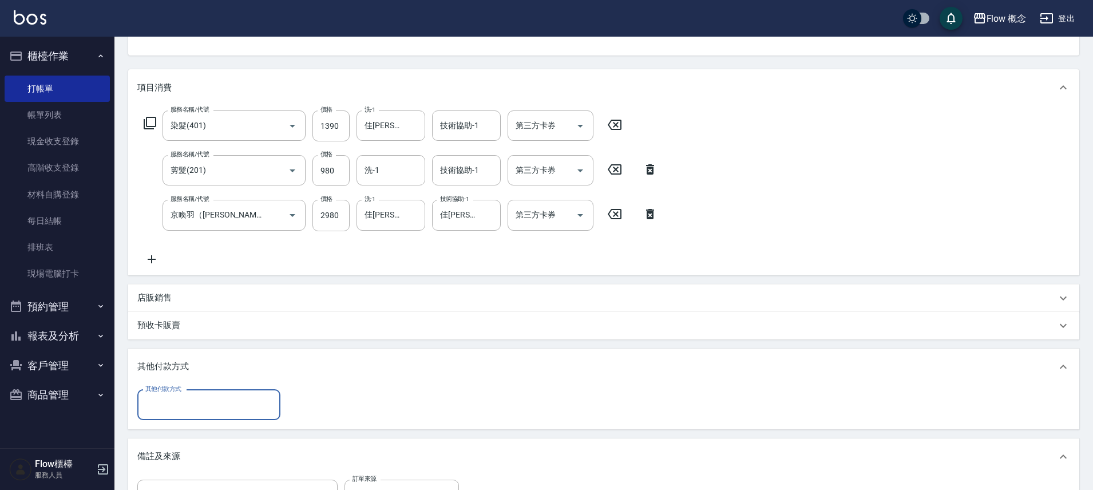
scroll to position [0, 0]
click at [228, 390] on div "其他付款方式" at bounding box center [208, 405] width 143 height 30
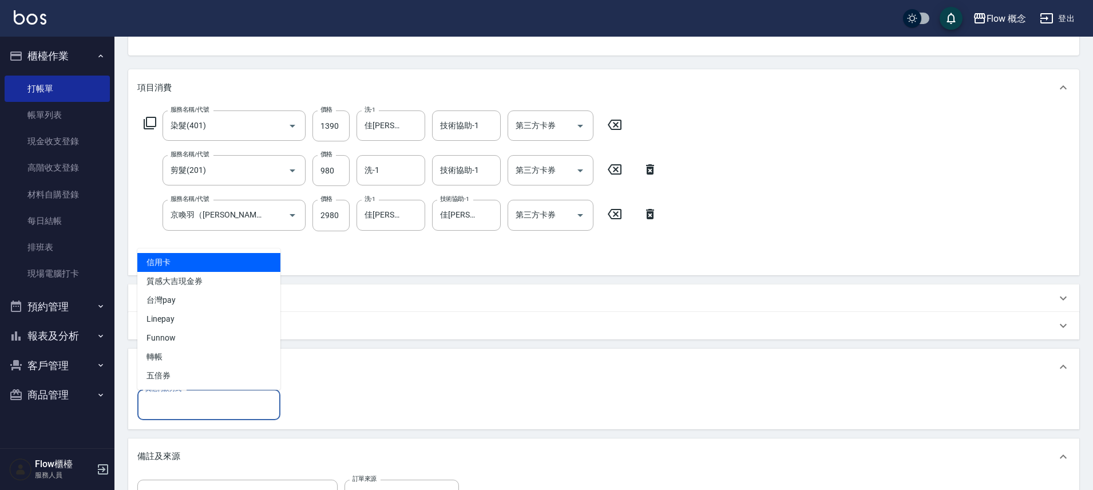
click at [169, 265] on span "信用卡" at bounding box center [208, 262] width 143 height 19
type input "信用卡"
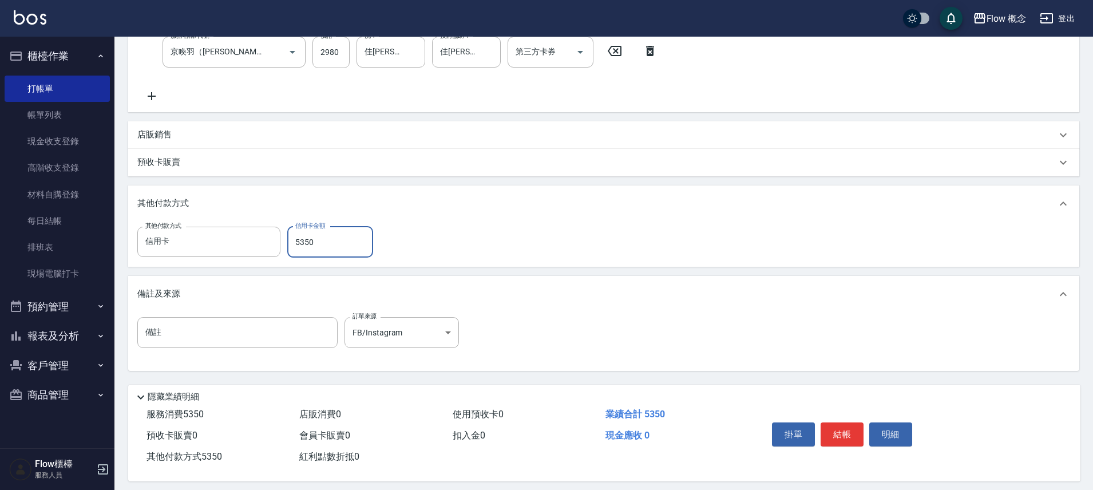
scroll to position [292, 0]
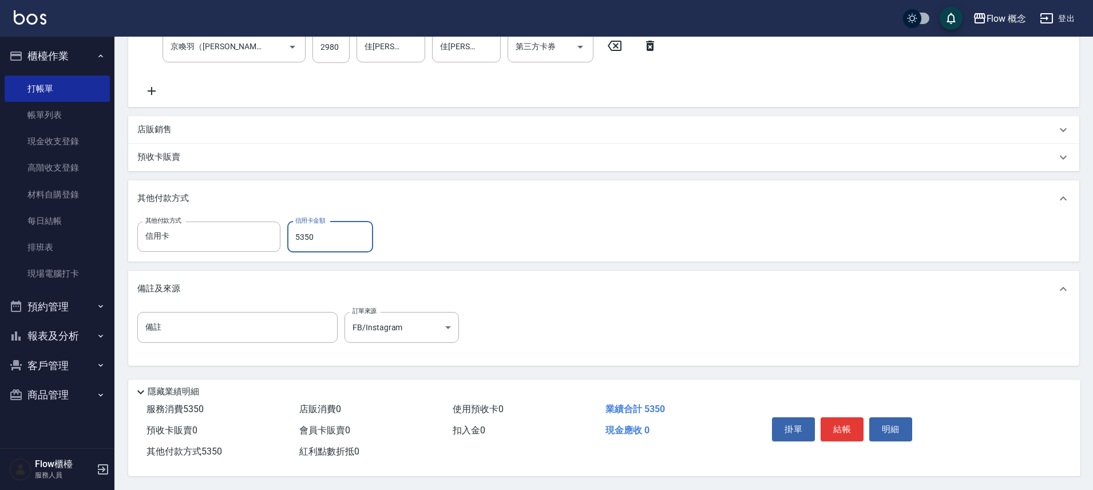
type input "5350"
click at [852, 436] on div "掛單 結帳 明細" at bounding box center [841, 430] width 149 height 36
click at [852, 433] on button "結帳" at bounding box center [841, 429] width 43 height 24
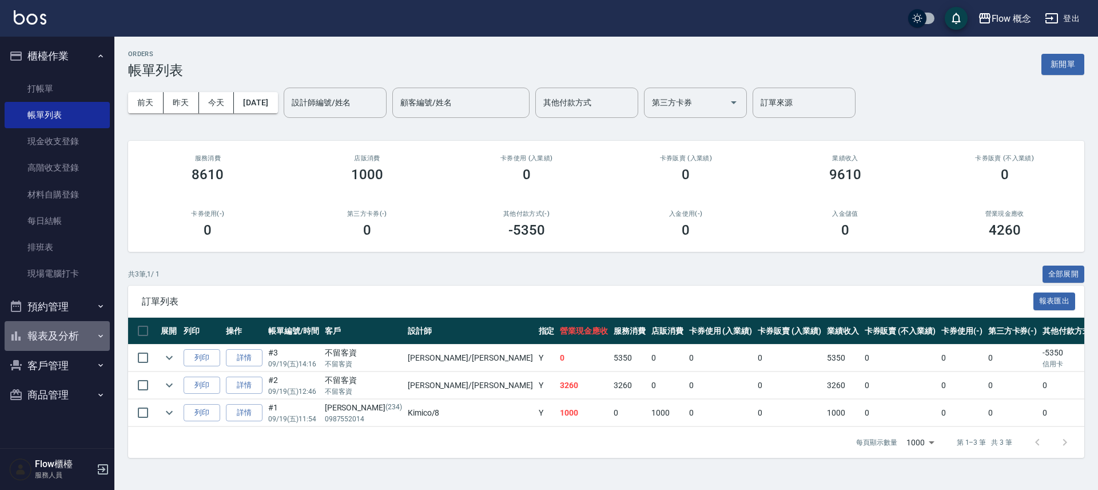
click at [74, 332] on button "報表及分析" at bounding box center [57, 336] width 105 height 30
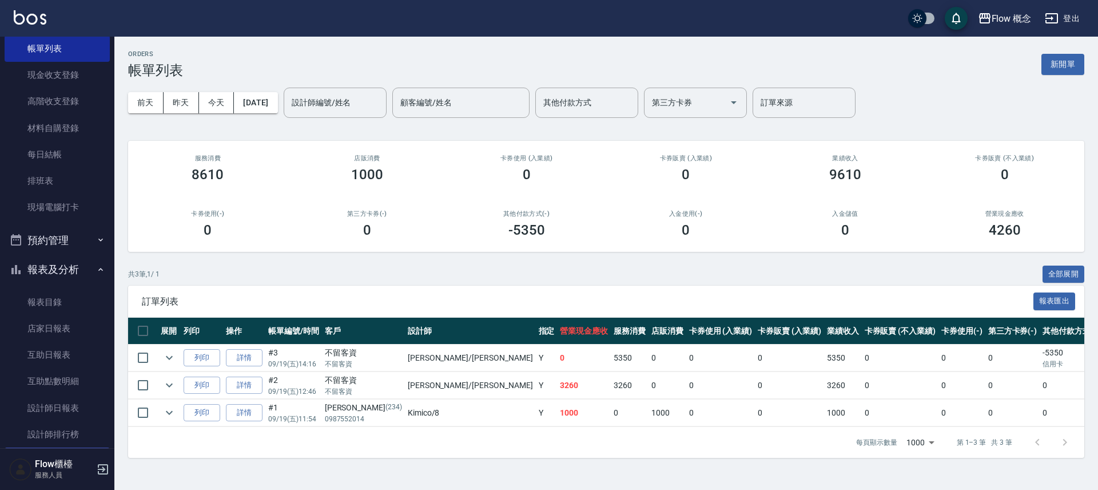
scroll to position [169, 0]
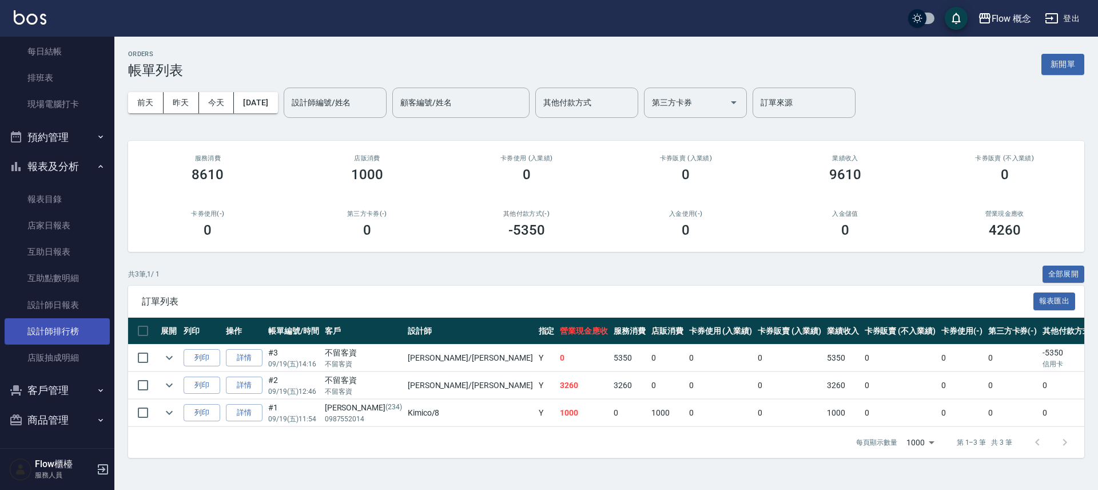
click at [57, 331] on link "設計師排行榜" at bounding box center [57, 331] width 105 height 26
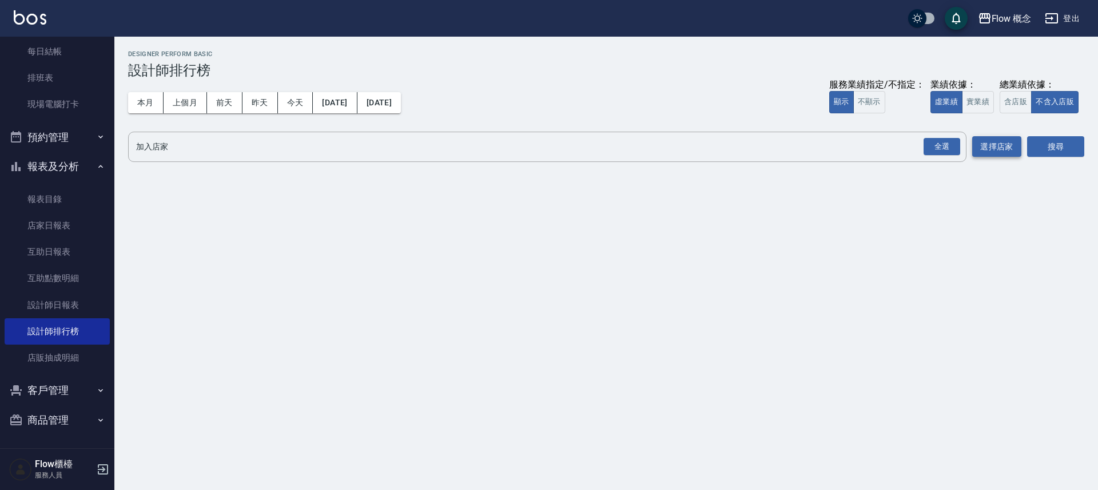
drag, startPoint x: 951, startPoint y: 145, endPoint x: 993, endPoint y: 145, distance: 41.2
click at [951, 145] on div "全選" at bounding box center [942, 147] width 37 height 18
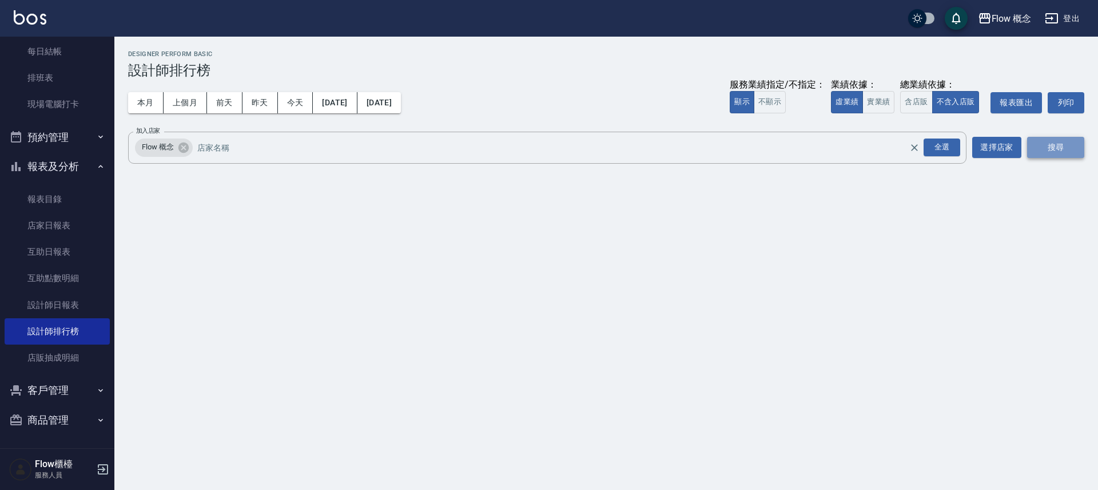
click at [1064, 143] on button "搜尋" at bounding box center [1056, 147] width 57 height 21
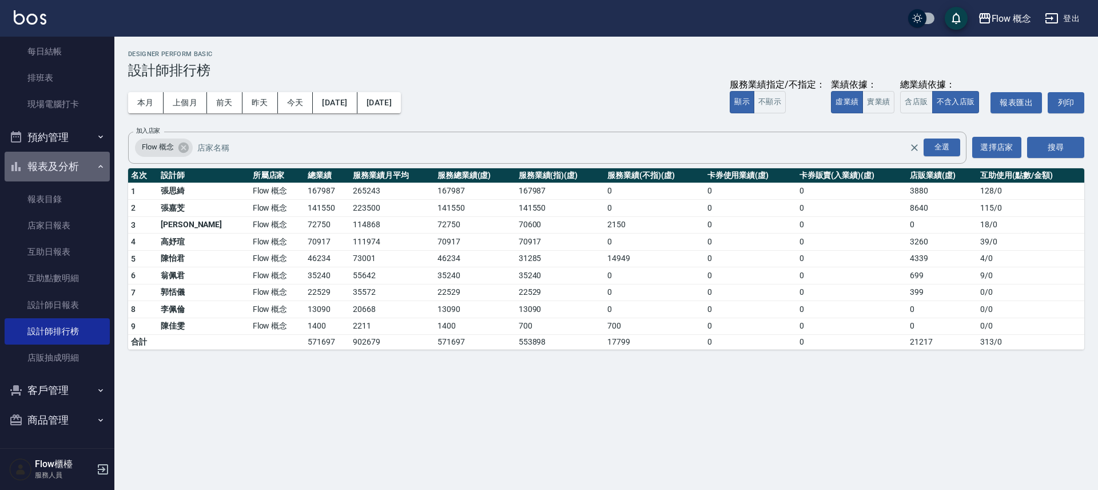
click at [73, 165] on button "報表及分析" at bounding box center [57, 167] width 105 height 30
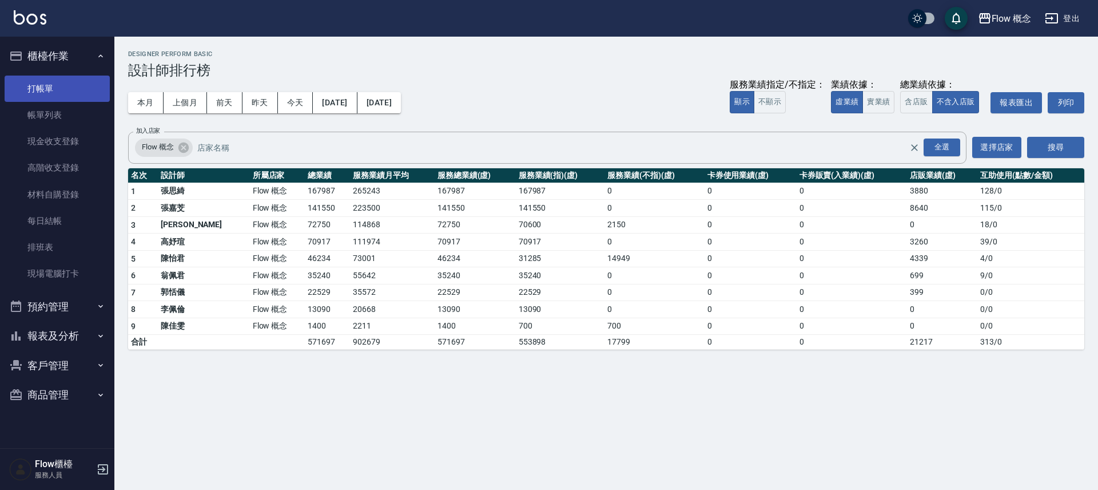
click at [65, 90] on link "打帳單" at bounding box center [57, 89] width 105 height 26
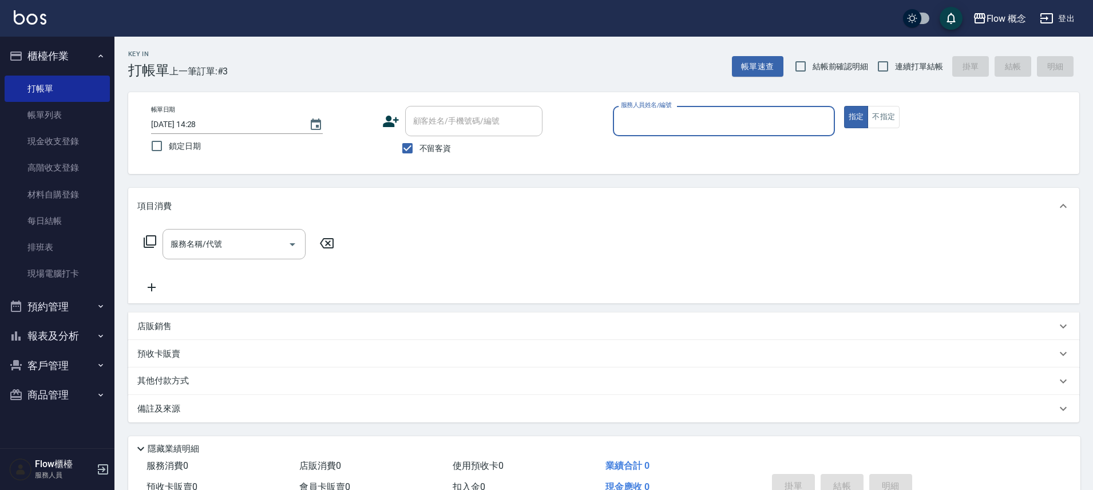
click at [68, 335] on button "報表及分析" at bounding box center [57, 336] width 105 height 30
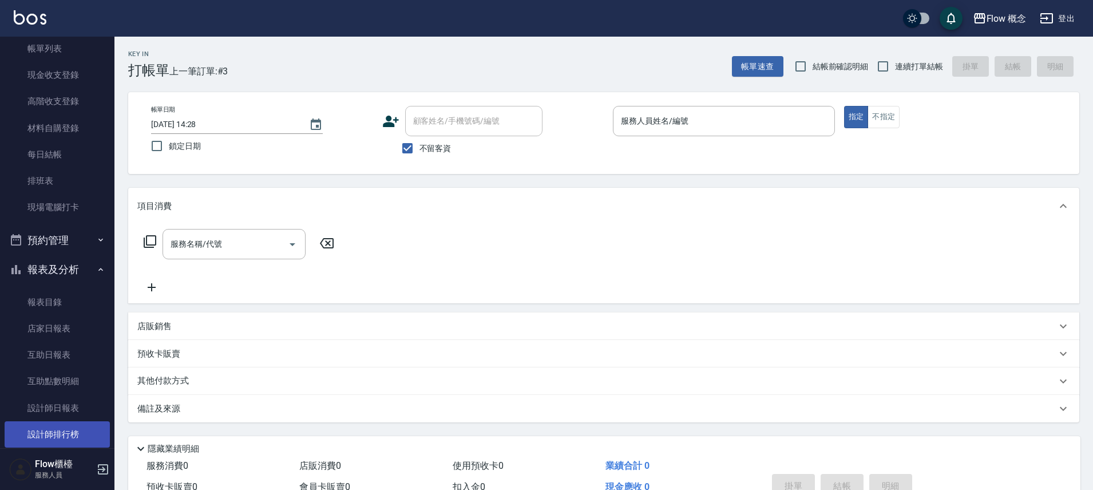
scroll to position [169, 0]
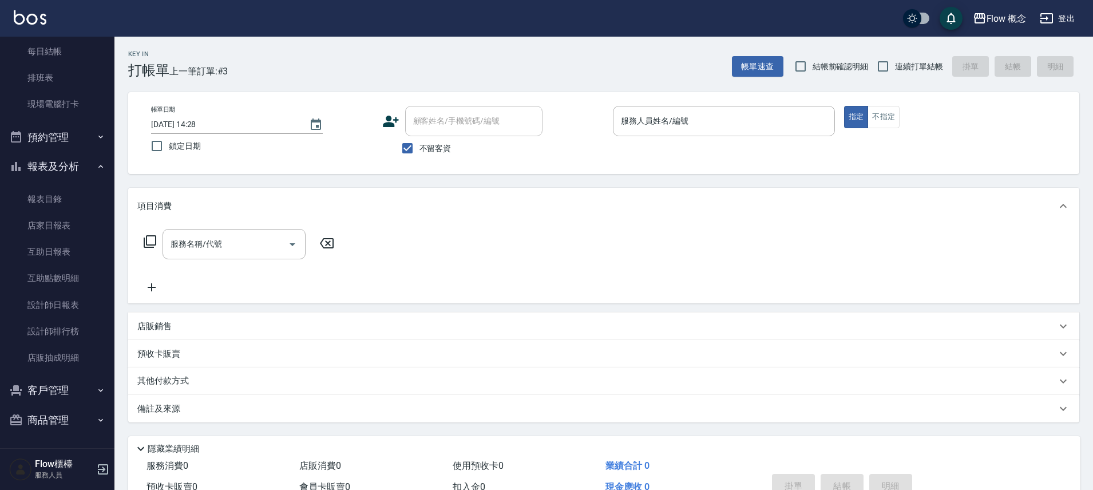
click at [70, 164] on button "報表及分析" at bounding box center [57, 167] width 105 height 30
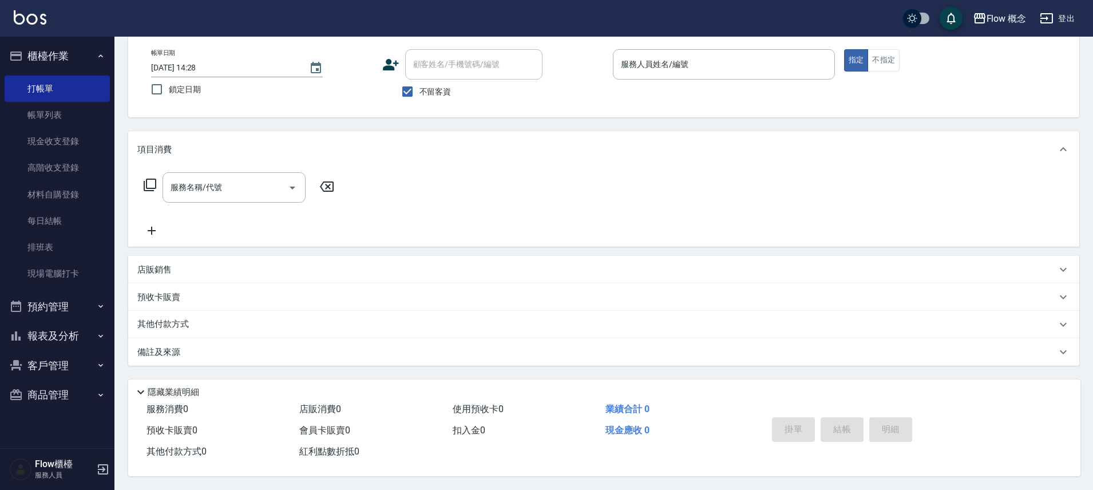
scroll to position [62, 0]
click at [64, 390] on button "商品管理" at bounding box center [57, 395] width 105 height 30
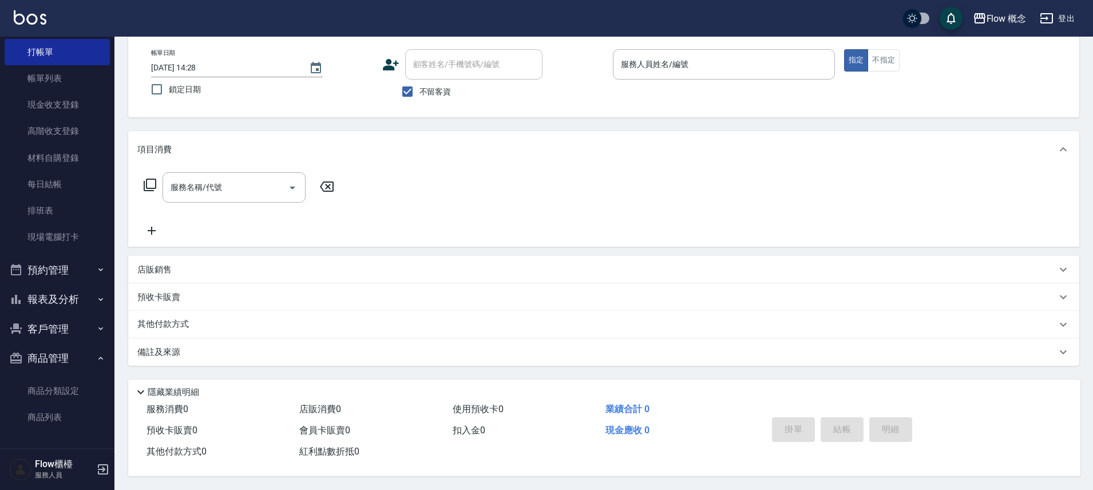
scroll to position [37, 0]
click at [69, 408] on link "商品列表" at bounding box center [57, 416] width 105 height 26
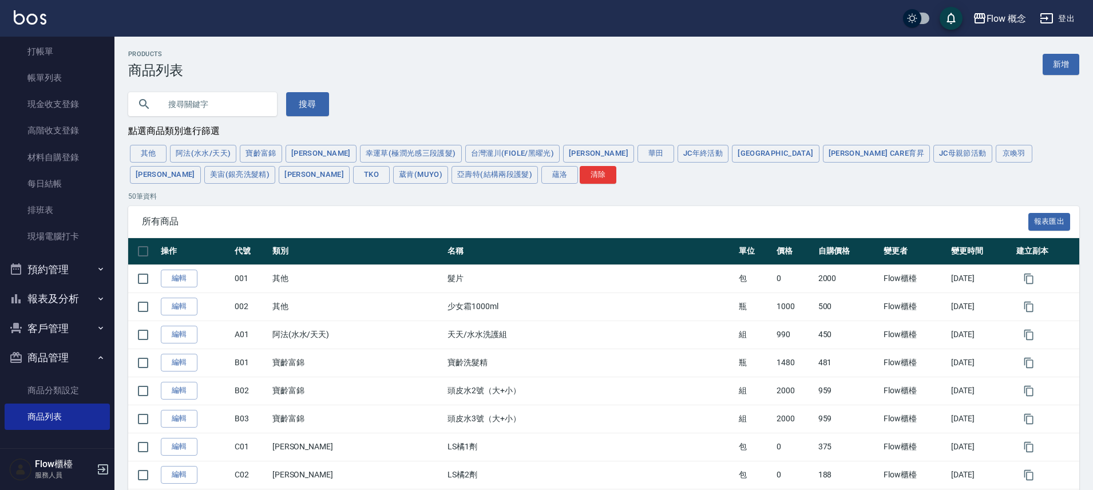
click at [541, 179] on button "蘊洛" at bounding box center [559, 175] width 37 height 18
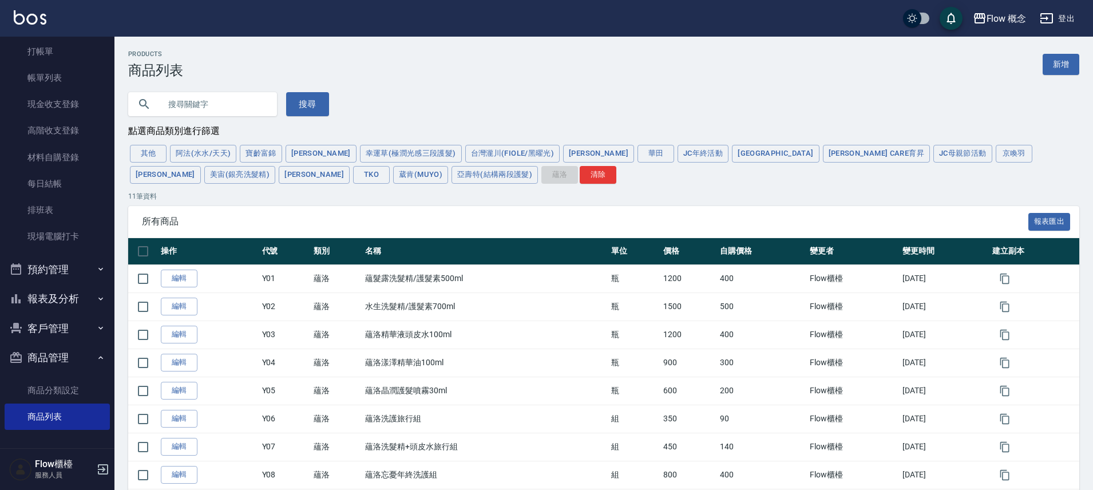
click at [415, 195] on p "11 筆資料" at bounding box center [603, 196] width 951 height 10
click at [303, 176] on div "其他 阿法(水水/天天) 寶齡富錦 晨宏 幸運草(極潤光感三段護髮) 台灣瀧川(Fiole/黑曜光) [PERSON_NAME]田 JC年終活動 Italy …" at bounding box center [603, 164] width 951 height 42
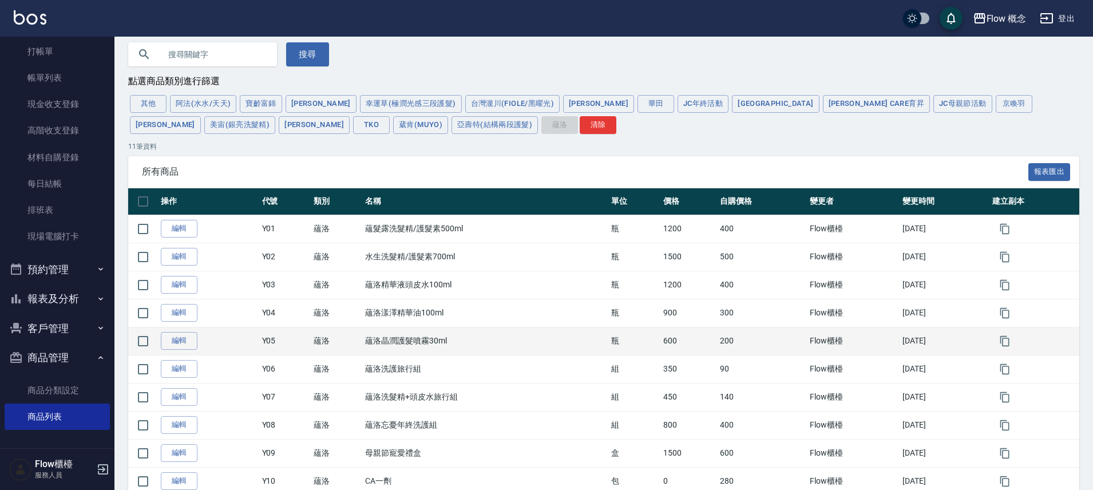
scroll to position [139, 0]
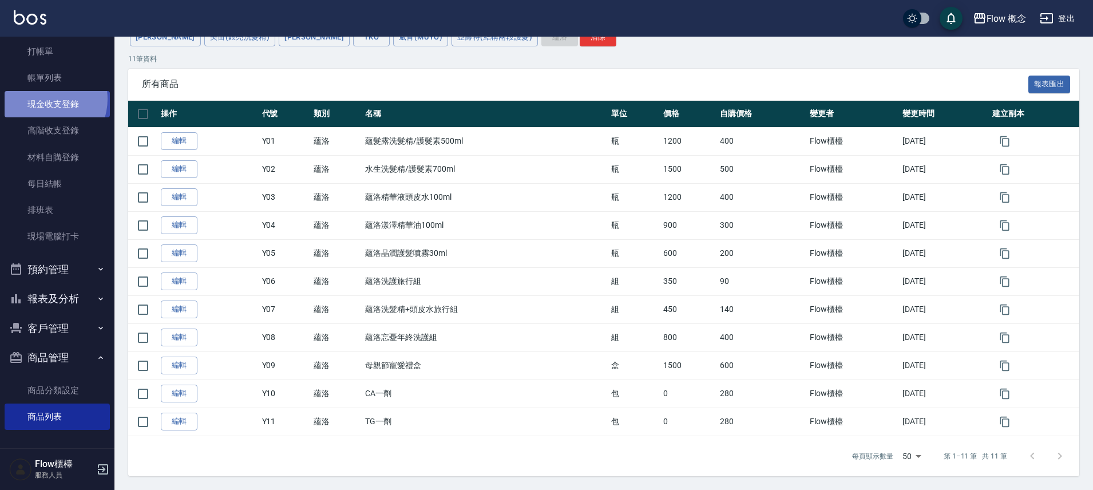
click at [45, 99] on link "現金收支登錄" at bounding box center [57, 104] width 105 height 26
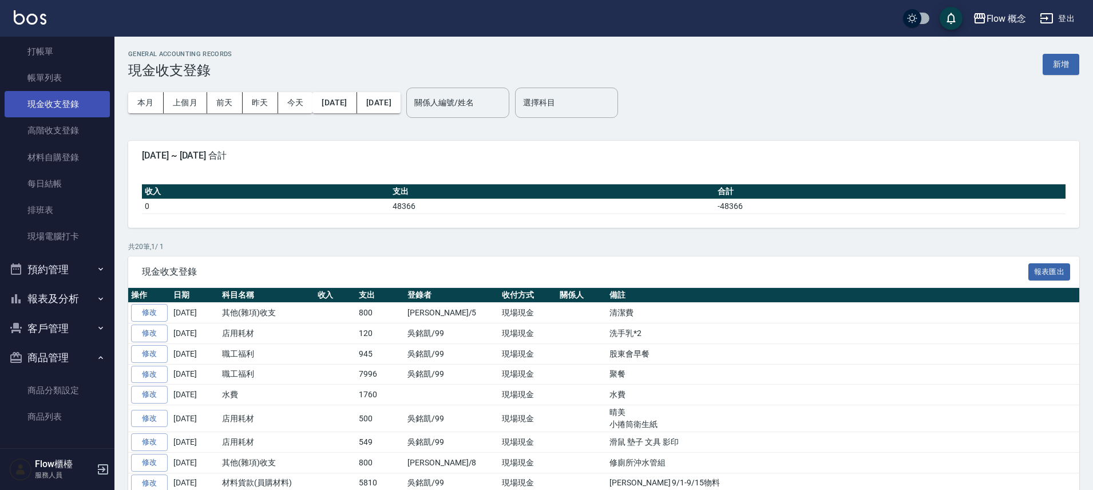
click at [55, 104] on link "現金收支登錄" at bounding box center [57, 104] width 105 height 26
click at [181, 105] on button "上個月" at bounding box center [185, 102] width 43 height 21
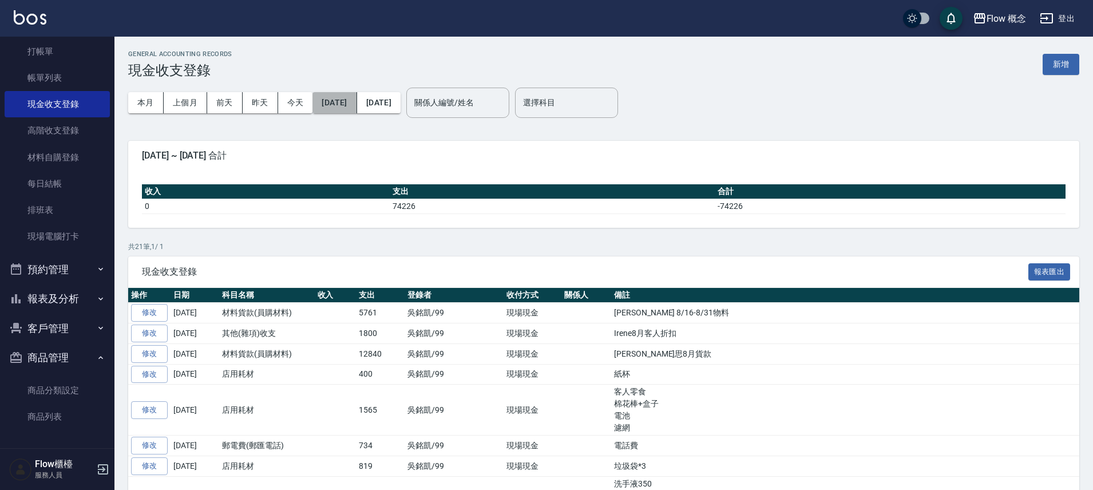
click at [356, 108] on button "[DATE]" at bounding box center [334, 102] width 44 height 21
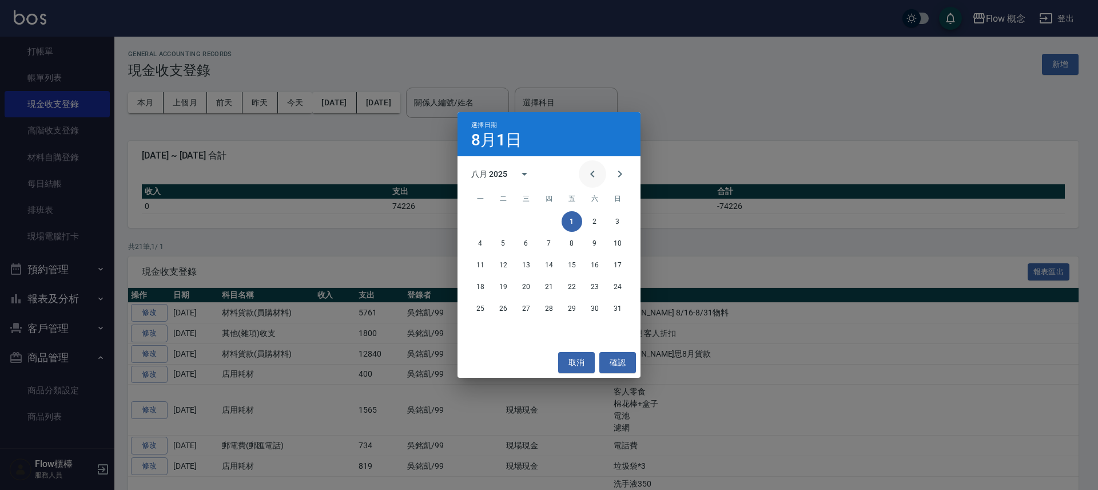
click at [583, 170] on button "Previous month" at bounding box center [592, 173] width 27 height 27
click at [570, 243] on button "11" at bounding box center [572, 243] width 21 height 21
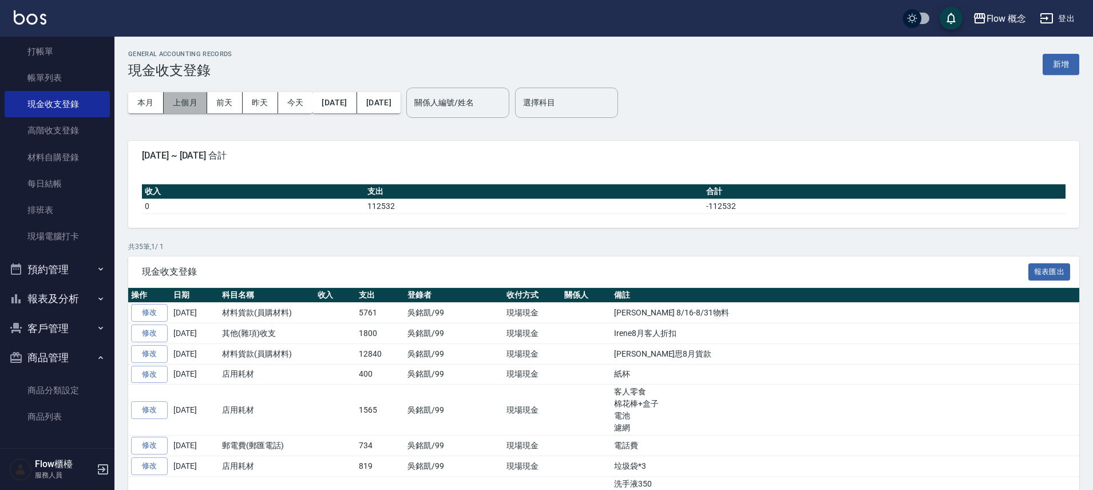
click at [191, 108] on button "上個月" at bounding box center [185, 102] width 43 height 21
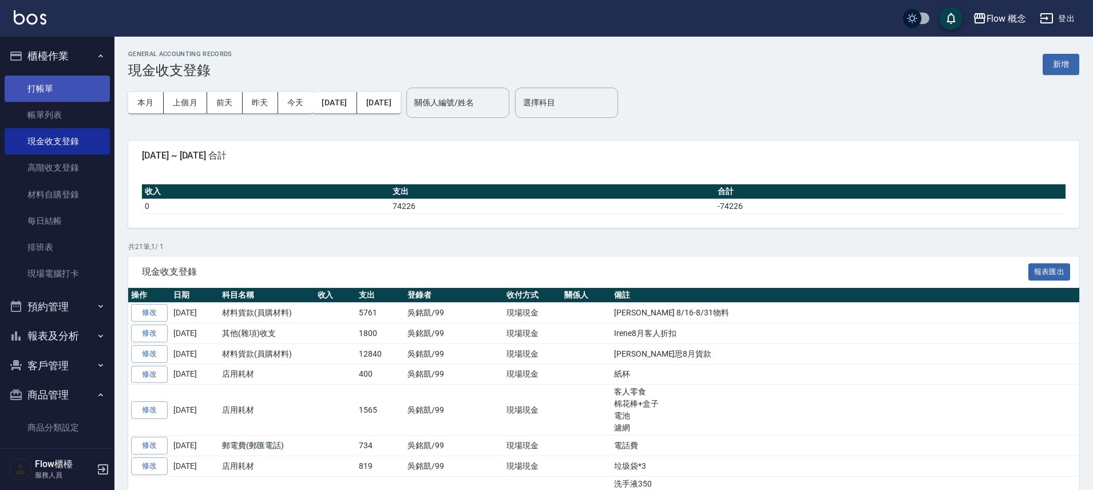
click at [58, 90] on link "打帳單" at bounding box center [57, 89] width 105 height 26
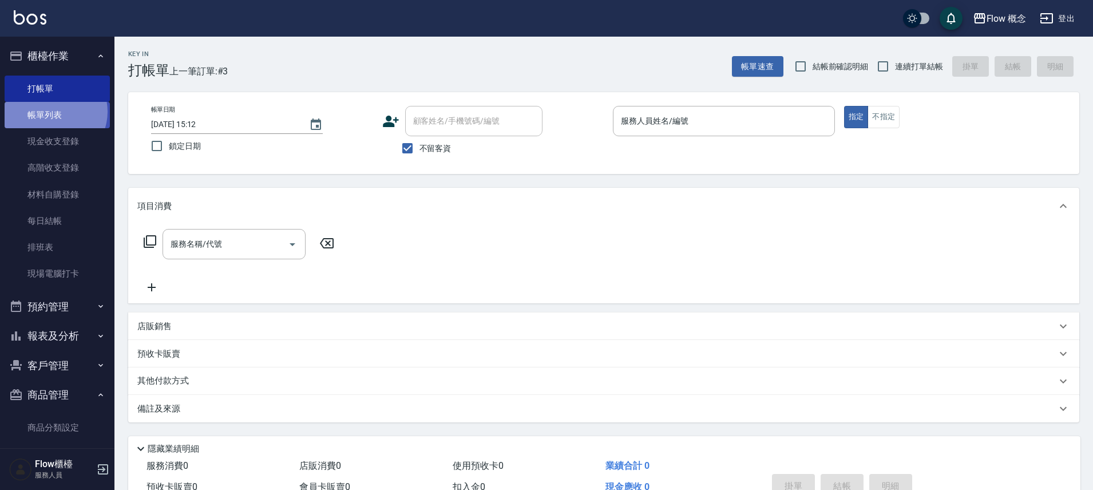
click at [52, 112] on link "帳單列表" at bounding box center [57, 115] width 105 height 26
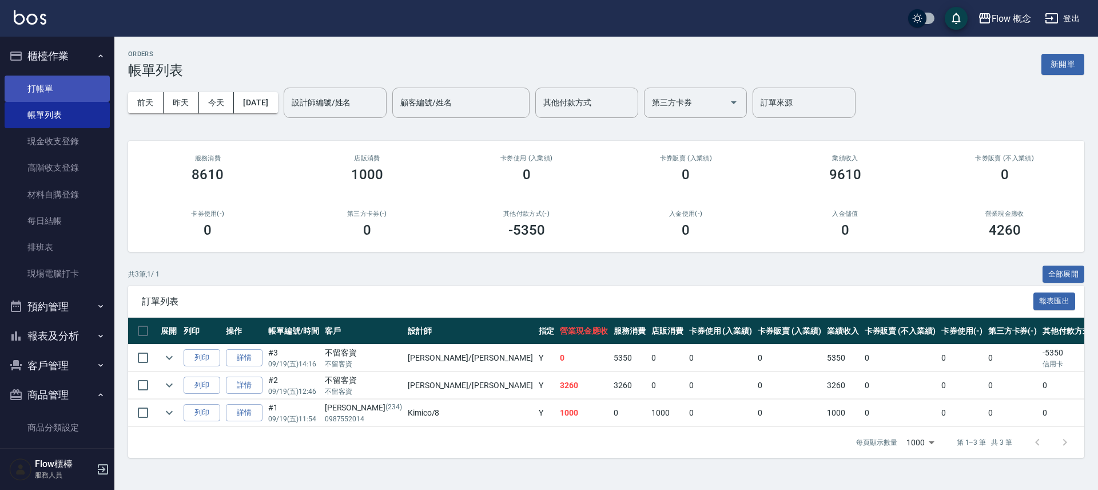
click at [46, 82] on link "打帳單" at bounding box center [57, 89] width 105 height 26
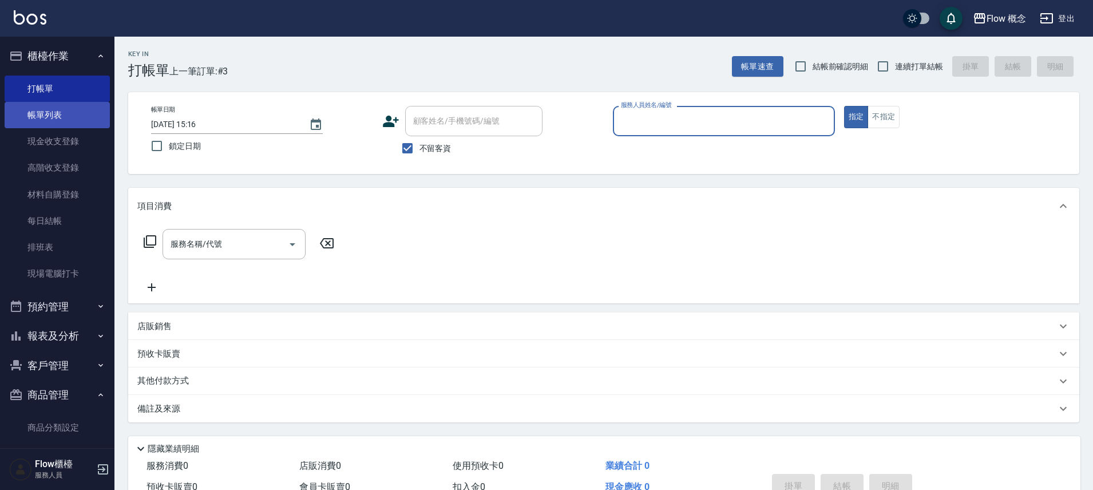
click at [51, 111] on link "帳單列表" at bounding box center [57, 115] width 105 height 26
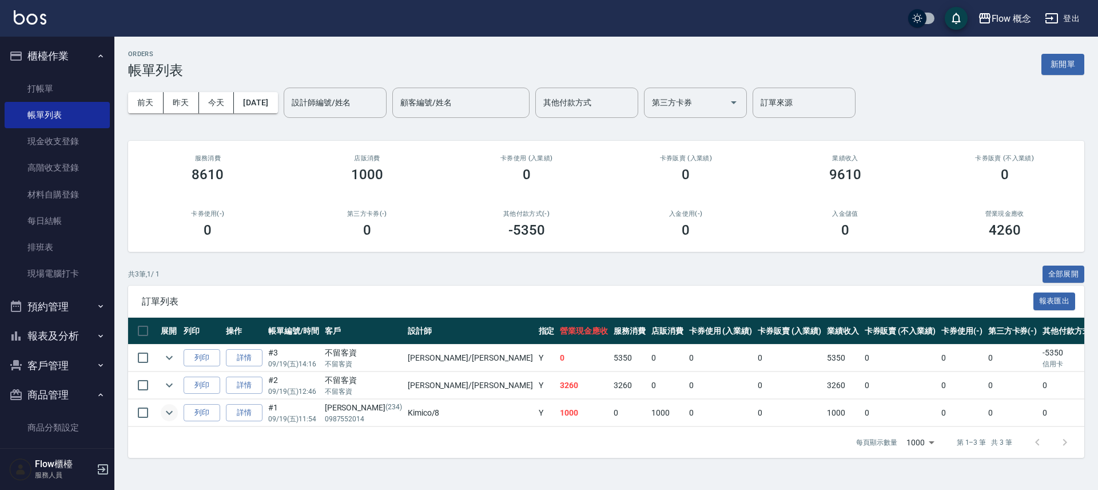
click at [166, 411] on icon "expand row" at bounding box center [169, 413] width 14 height 14
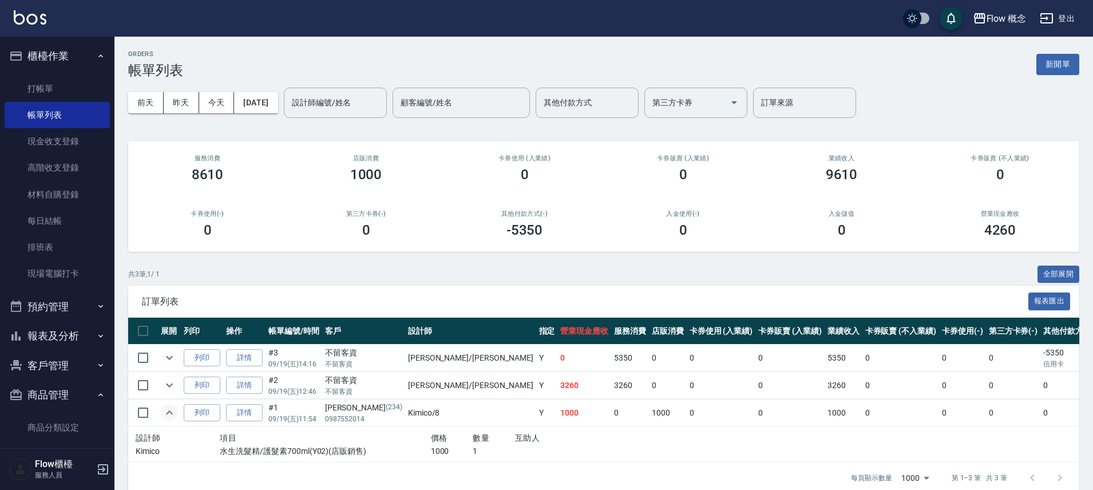
click at [166, 412] on icon "expand row" at bounding box center [169, 413] width 14 height 14
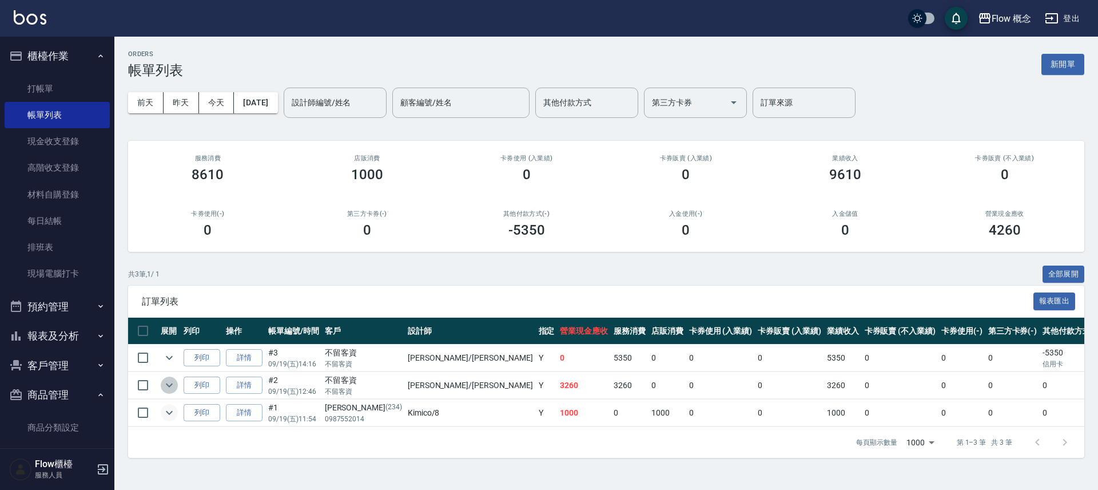
click at [171, 384] on icon "expand row" at bounding box center [169, 385] width 7 height 4
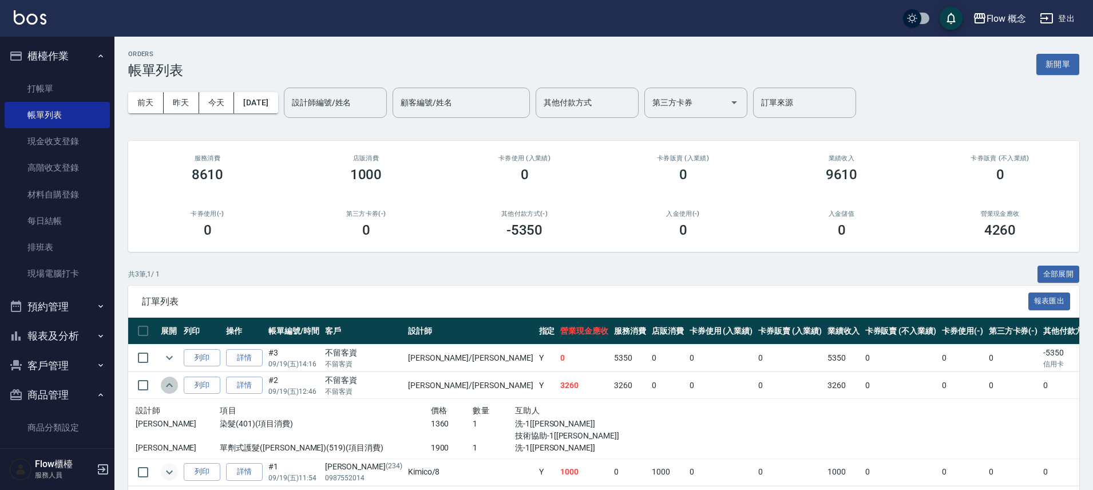
click at [171, 384] on icon "expand row" at bounding box center [169, 385] width 7 height 4
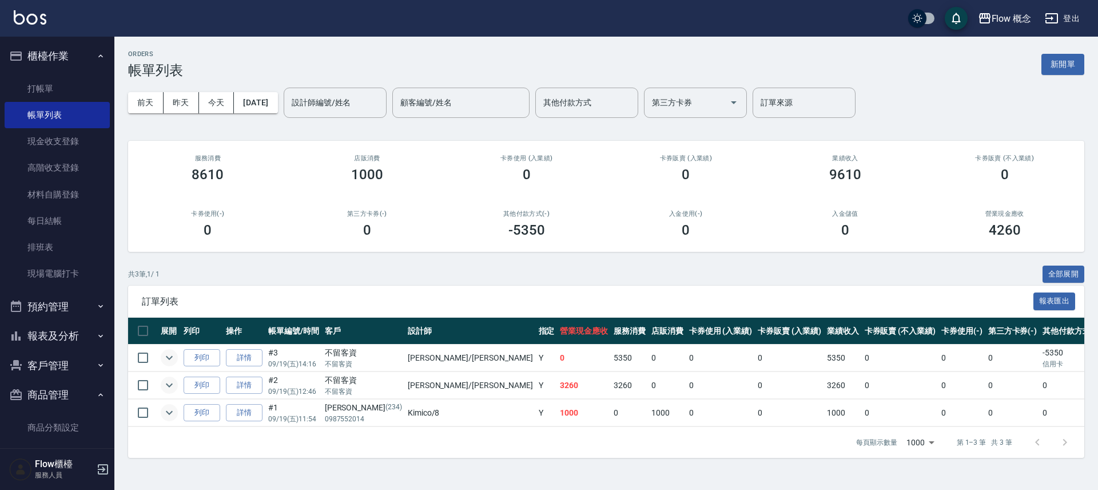
click at [170, 355] on icon "expand row" at bounding box center [169, 358] width 14 height 14
click at [166, 359] on icon "expand row" at bounding box center [169, 358] width 14 height 14
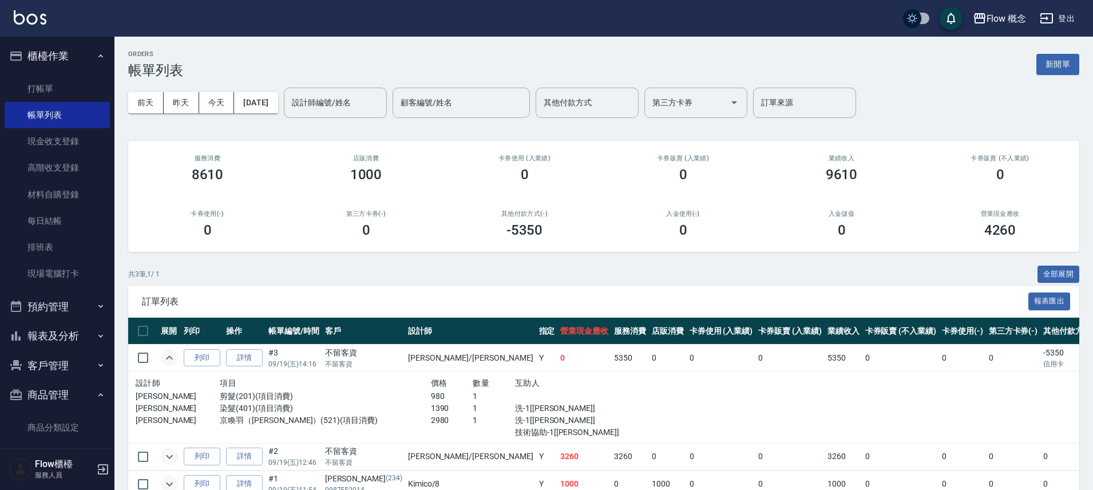
click at [166, 357] on icon "expand row" at bounding box center [169, 358] width 14 height 14
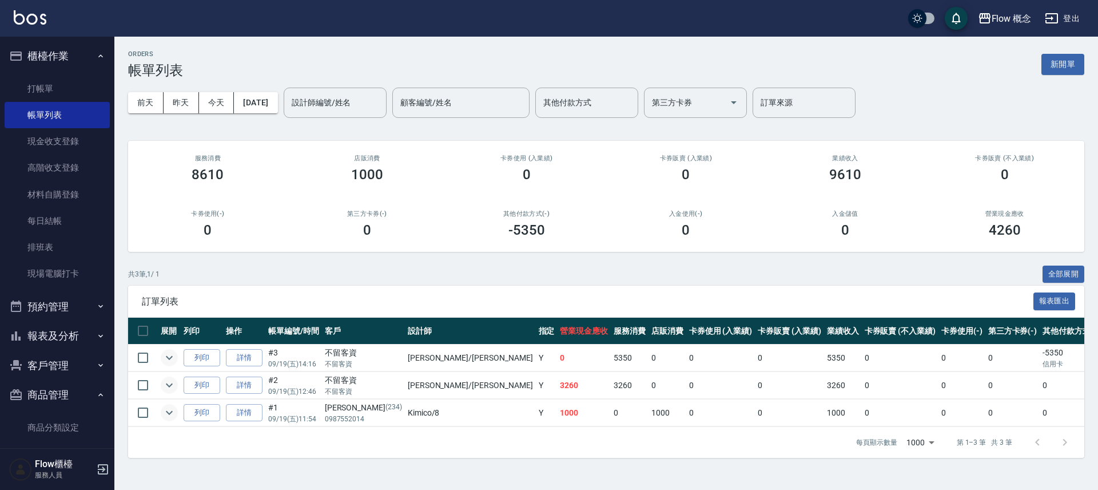
click at [169, 385] on icon "expand row" at bounding box center [169, 385] width 14 height 14
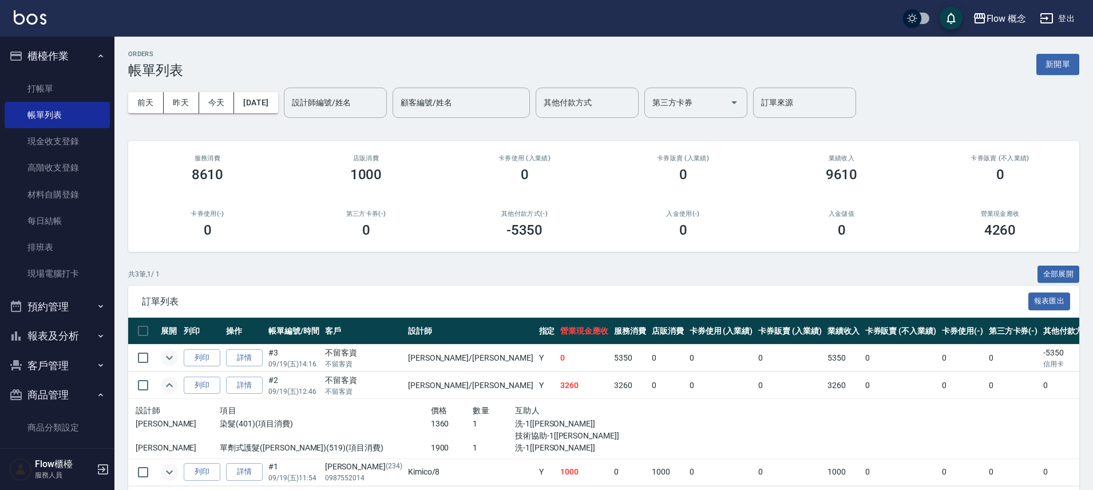
click at [169, 385] on icon "expand row" at bounding box center [169, 385] width 14 height 14
click at [169, 384] on icon "expand row" at bounding box center [169, 385] width 14 height 14
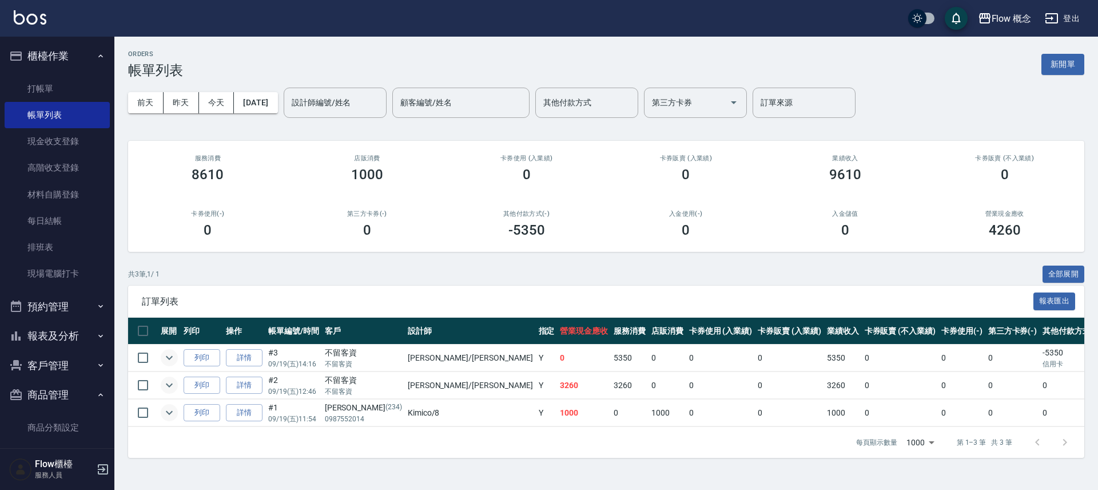
click at [172, 366] on td at bounding box center [169, 357] width 23 height 27
click at [170, 363] on icon "expand row" at bounding box center [169, 358] width 14 height 14
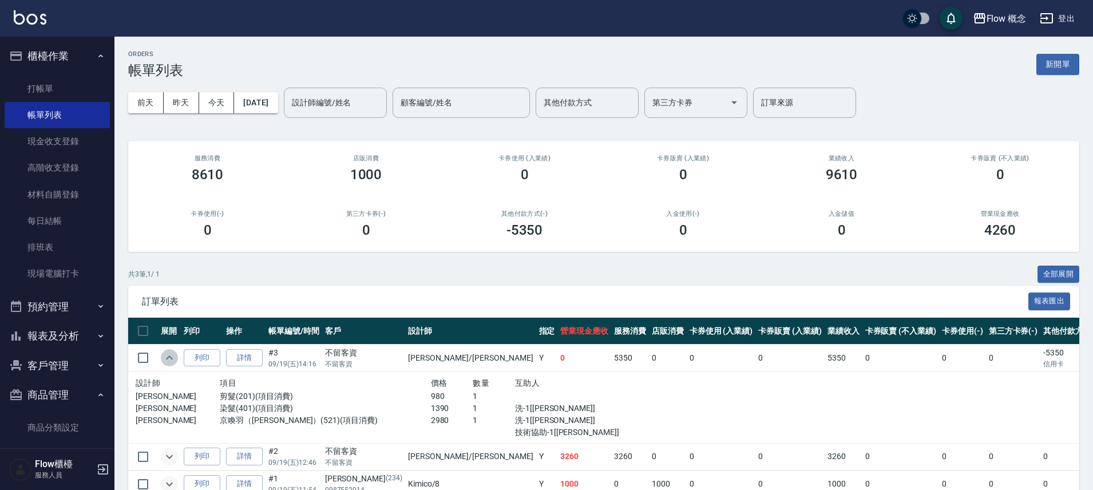
click at [170, 362] on icon "expand row" at bounding box center [169, 358] width 14 height 14
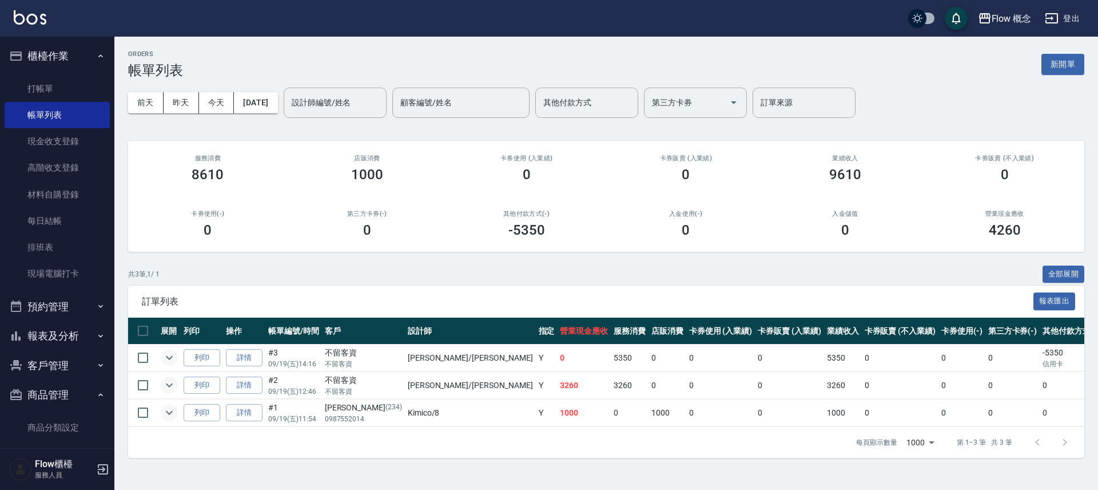
click at [172, 381] on icon "expand row" at bounding box center [169, 385] width 14 height 14
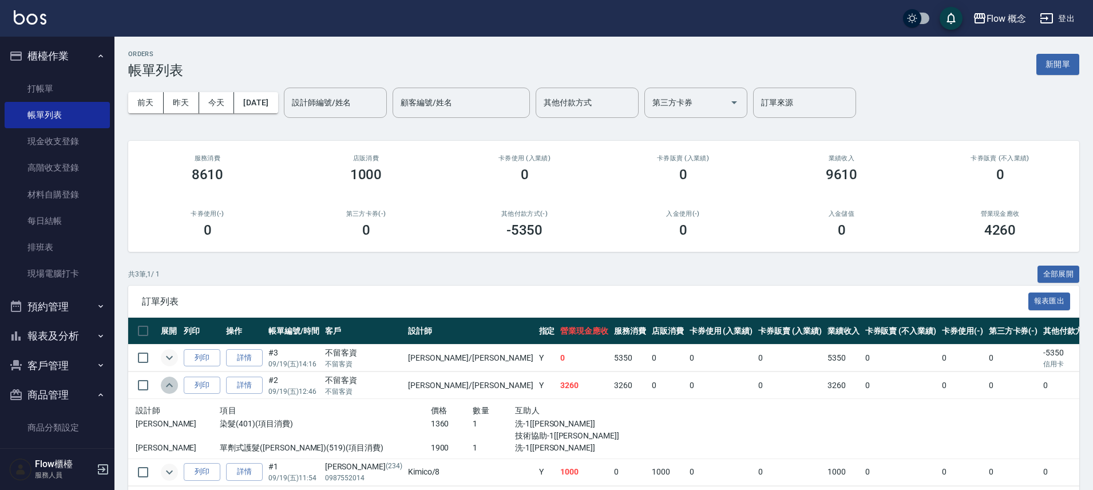
click at [172, 382] on icon "expand row" at bounding box center [169, 385] width 14 height 14
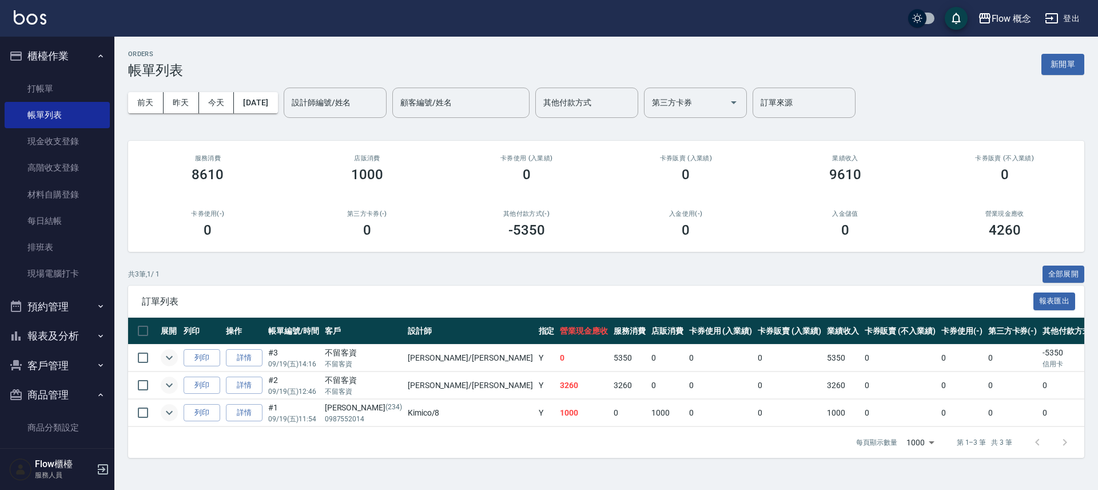
click at [85, 335] on button "報表及分析" at bounding box center [57, 336] width 105 height 30
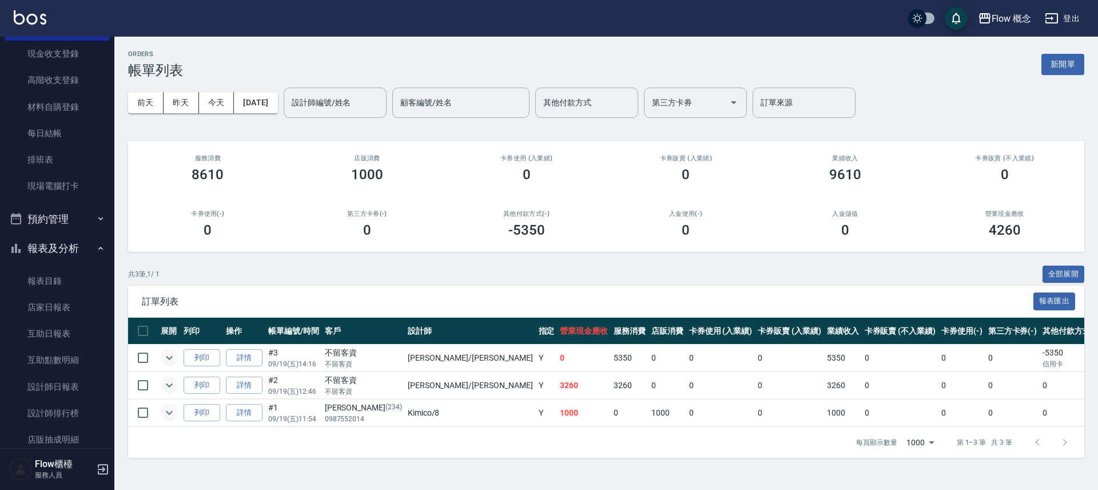
scroll to position [232, 0]
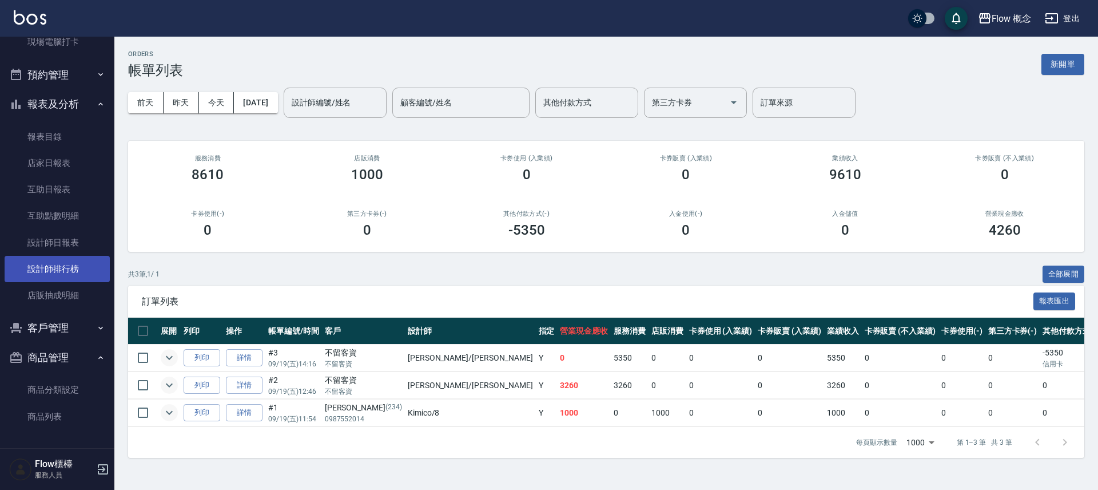
click at [74, 264] on link "設計師排行榜" at bounding box center [57, 269] width 105 height 26
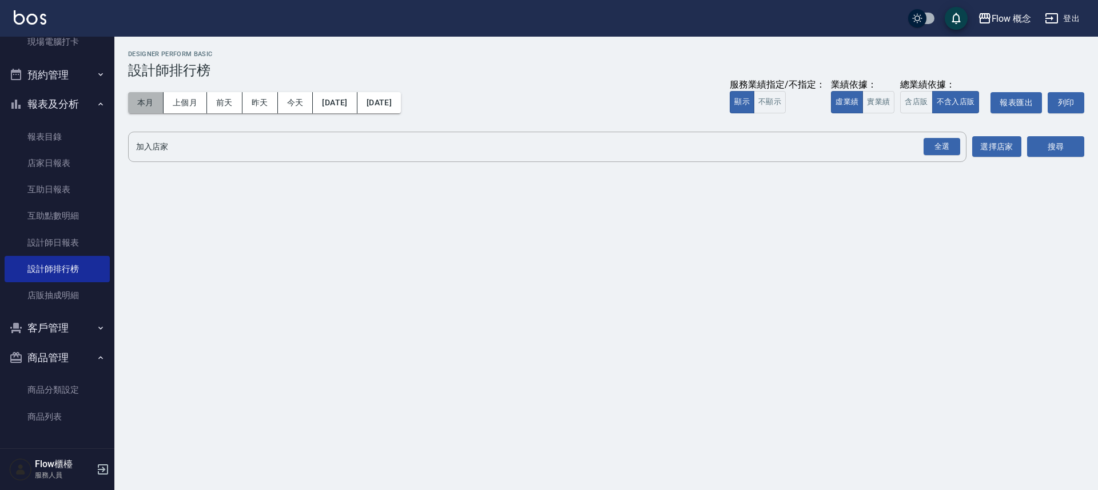
click at [132, 108] on button "本月" at bounding box center [145, 102] width 35 height 21
click at [880, 109] on button "實業績" at bounding box center [879, 102] width 32 height 22
click at [1052, 148] on button "搜尋" at bounding box center [1056, 146] width 57 height 21
click at [958, 147] on div "全選" at bounding box center [942, 147] width 37 height 18
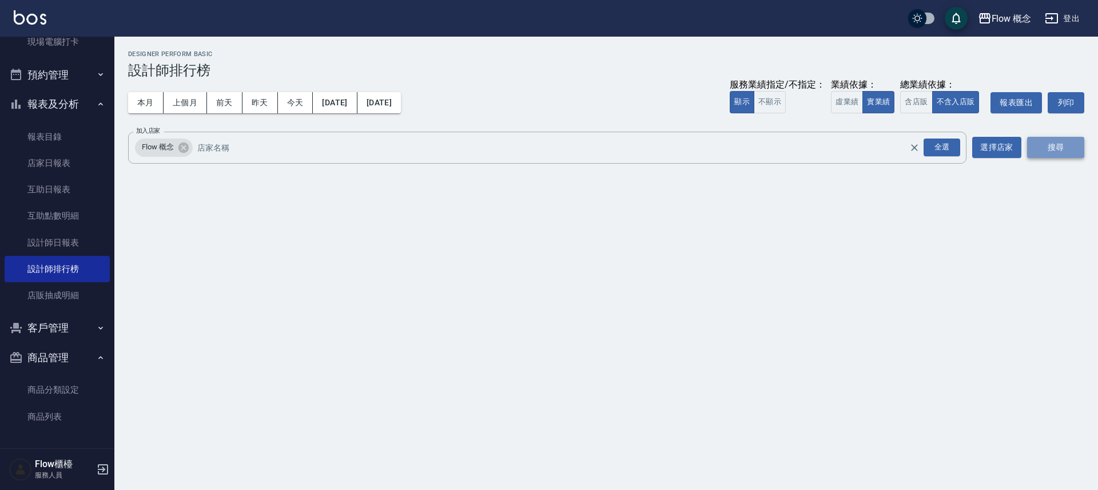
click at [1074, 146] on button "搜尋" at bounding box center [1056, 147] width 57 height 21
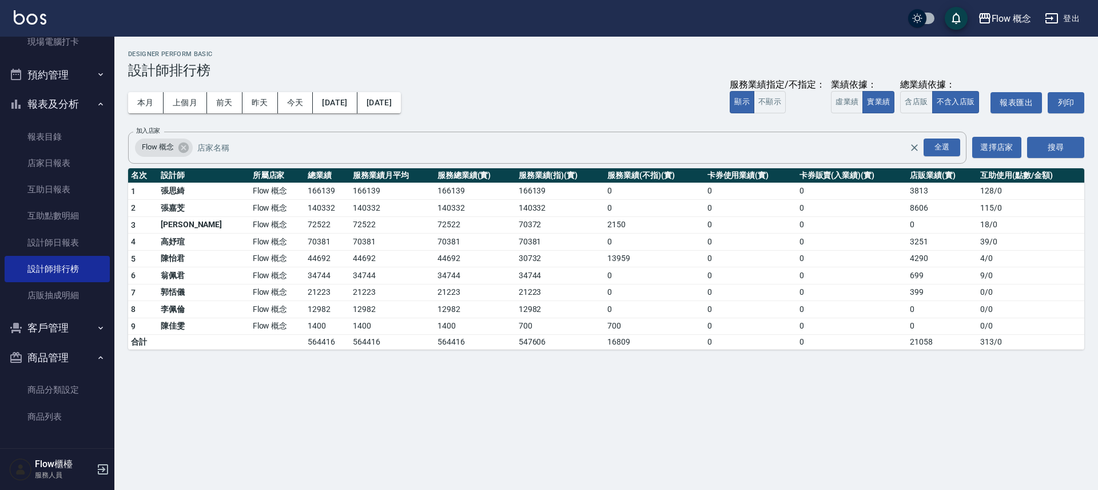
click at [57, 104] on button "報表及分析" at bounding box center [57, 104] width 105 height 30
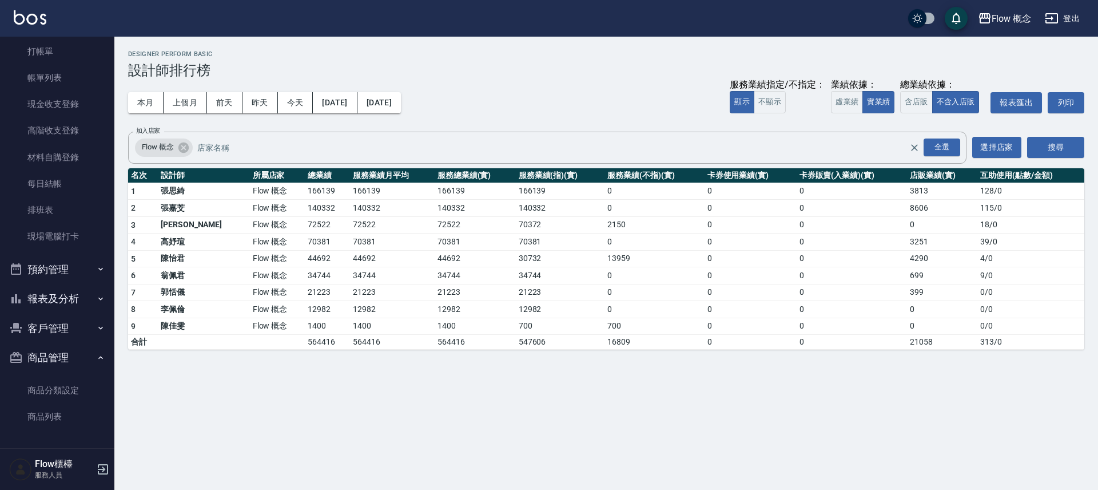
scroll to position [37, 0]
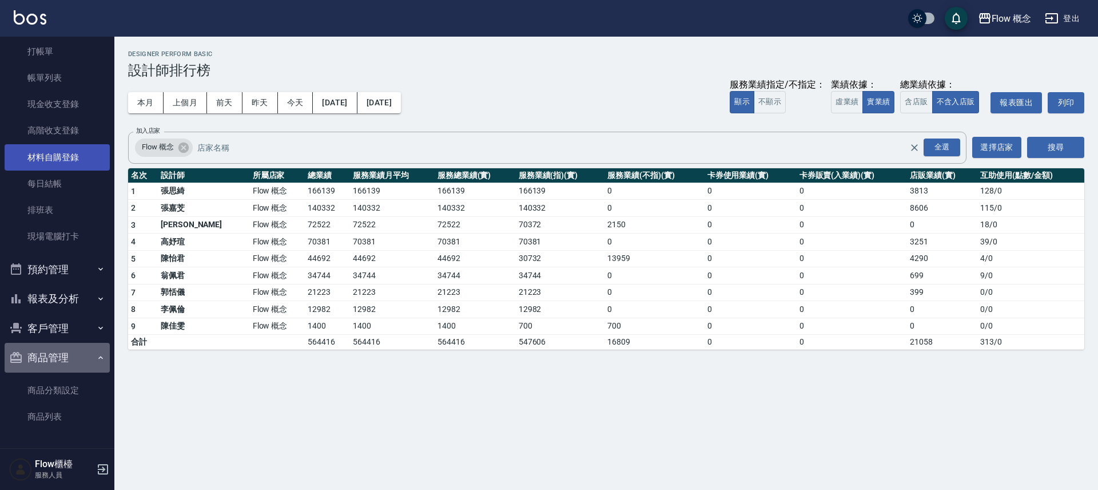
drag, startPoint x: 71, startPoint y: 358, endPoint x: 55, endPoint y: 195, distance: 163.8
click at [72, 358] on button "商品管理" at bounding box center [57, 358] width 105 height 30
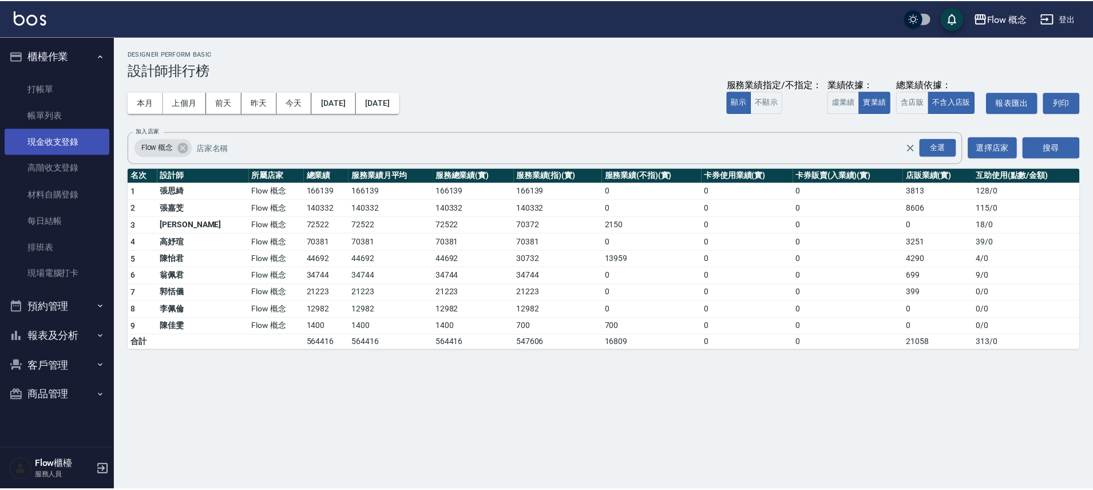
scroll to position [0, 0]
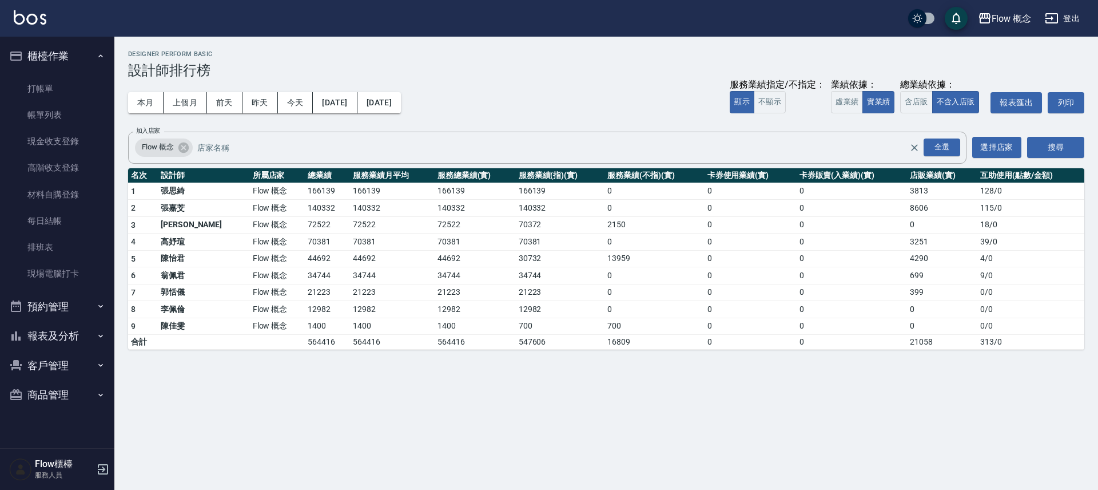
click at [73, 62] on button "櫃檯作業" at bounding box center [57, 56] width 105 height 30
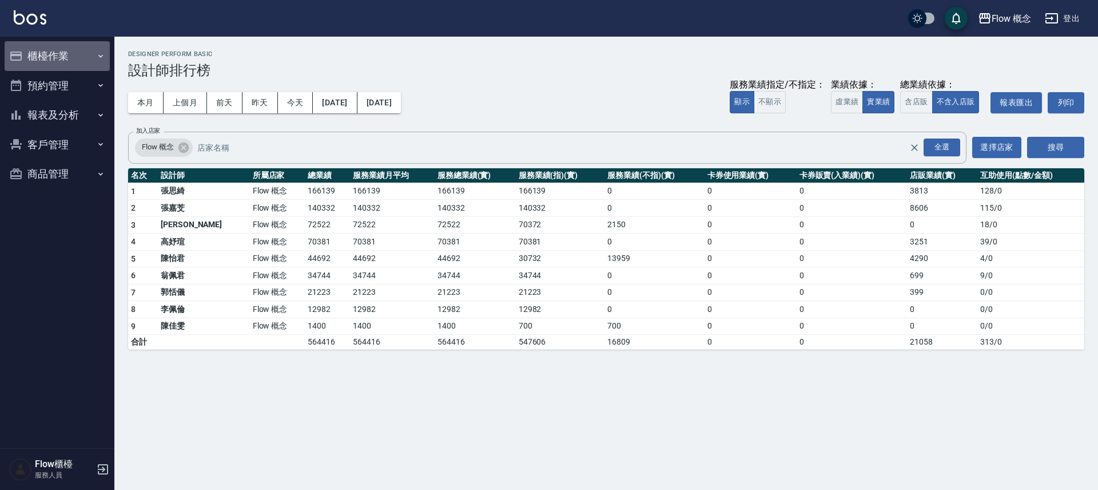
click at [75, 57] on button "櫃檯作業" at bounding box center [57, 56] width 105 height 30
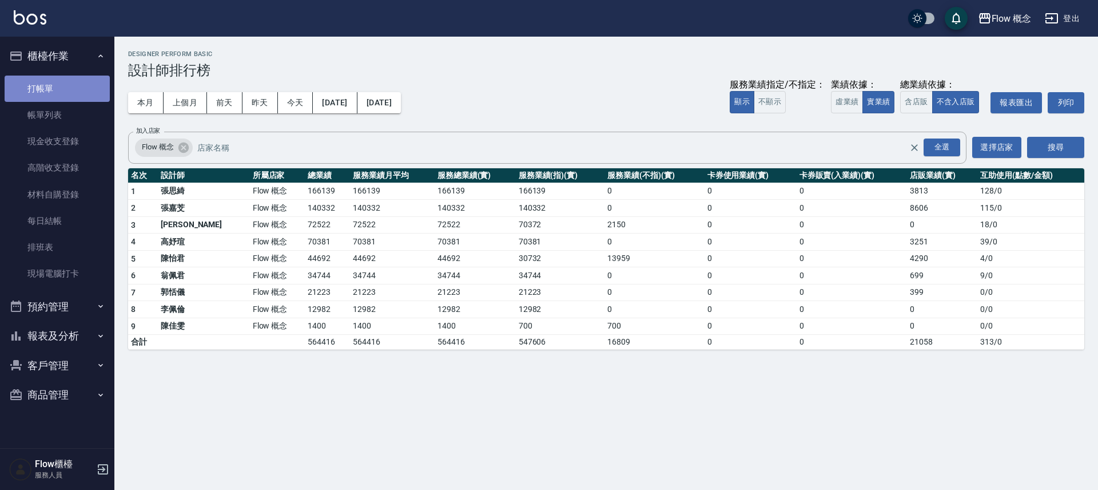
click at [60, 89] on link "打帳單" at bounding box center [57, 89] width 105 height 26
